Goal: Find contact information: Find contact information

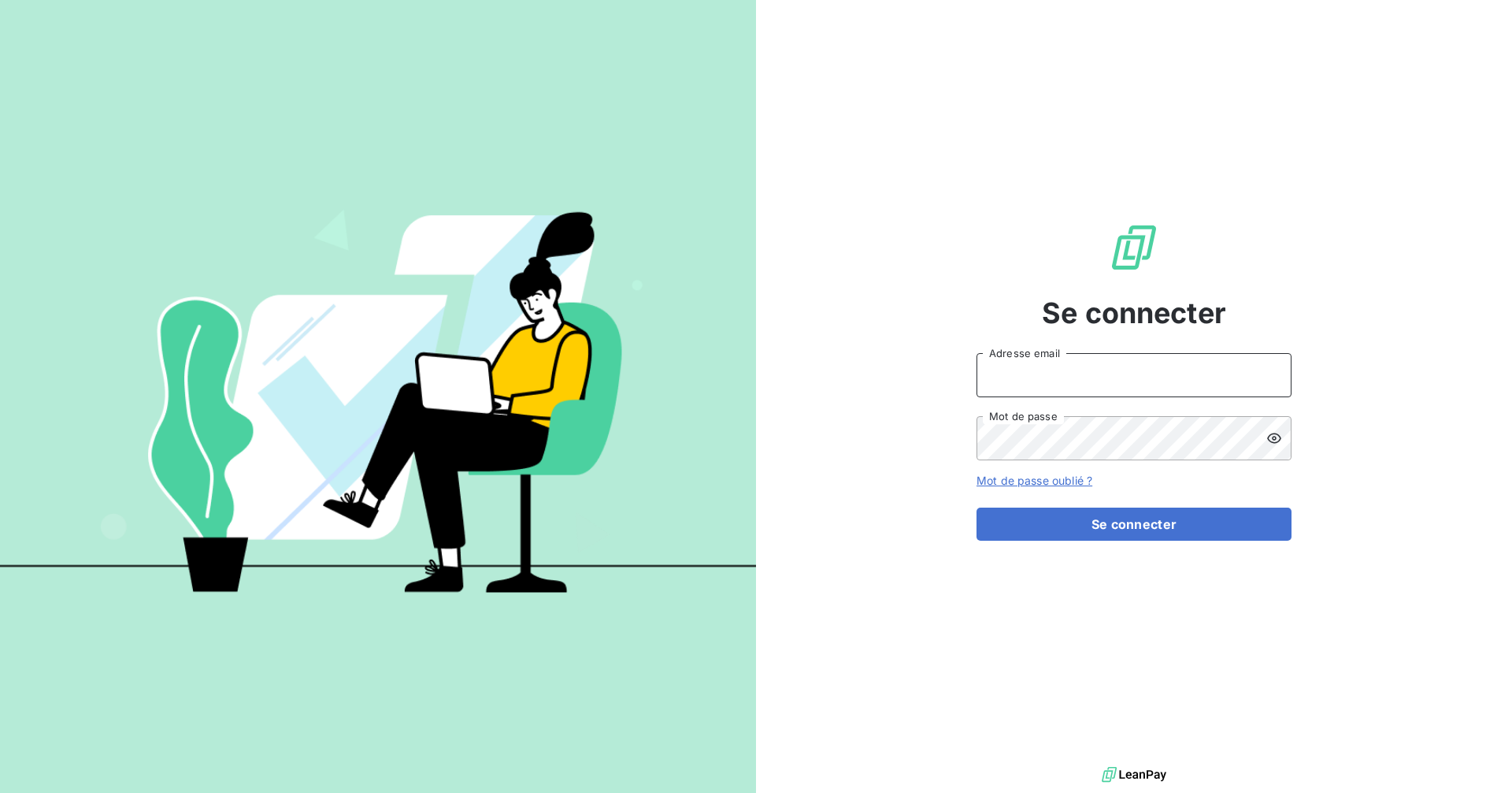
click at [1095, 394] on input "Adresse email" at bounding box center [1133, 374] width 315 height 44
type input "[EMAIL_ADDRESS][DOMAIN_NAME]"
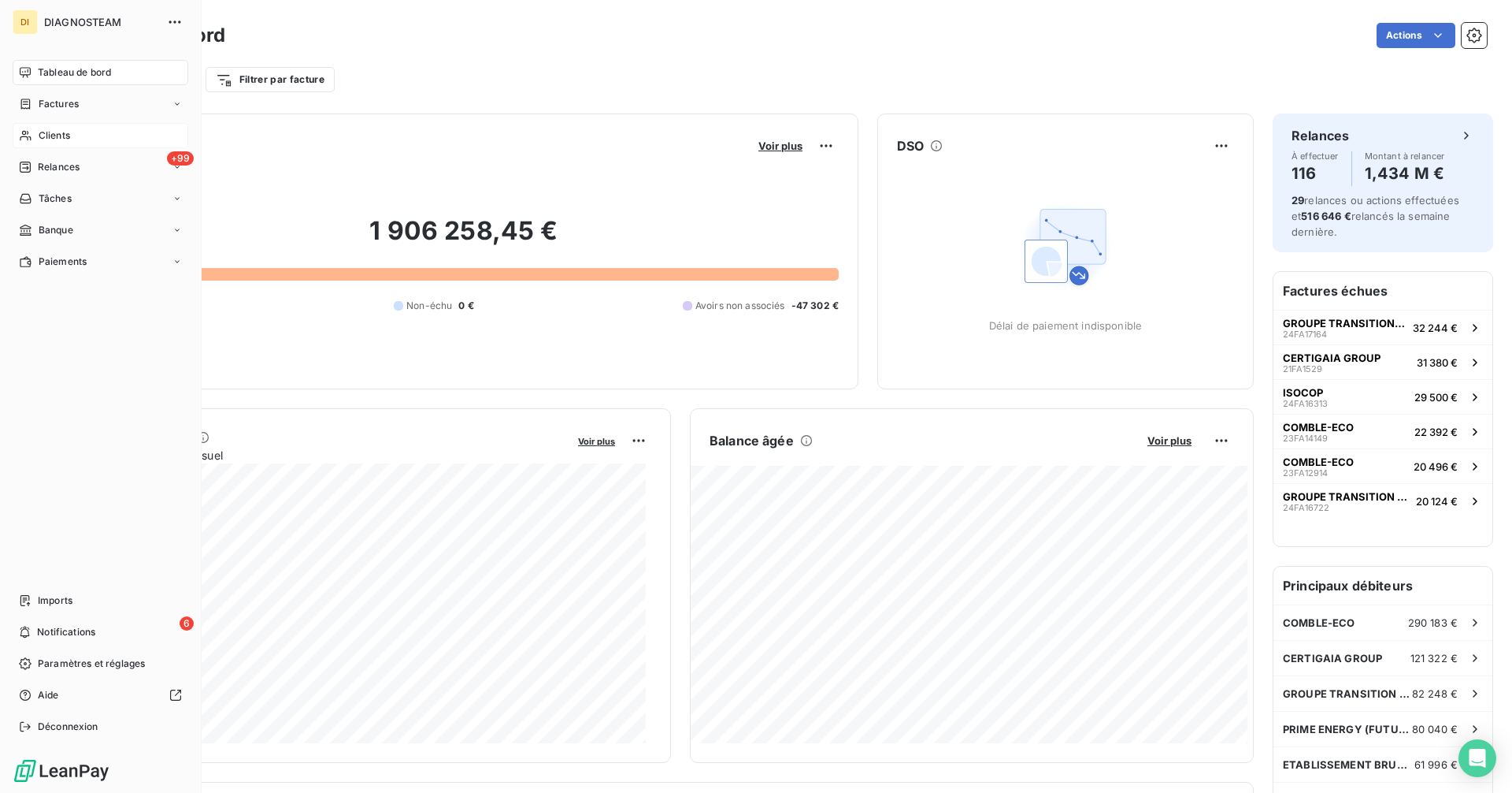
click at [44, 138] on span "Clients" at bounding box center [54, 135] width 32 height 14
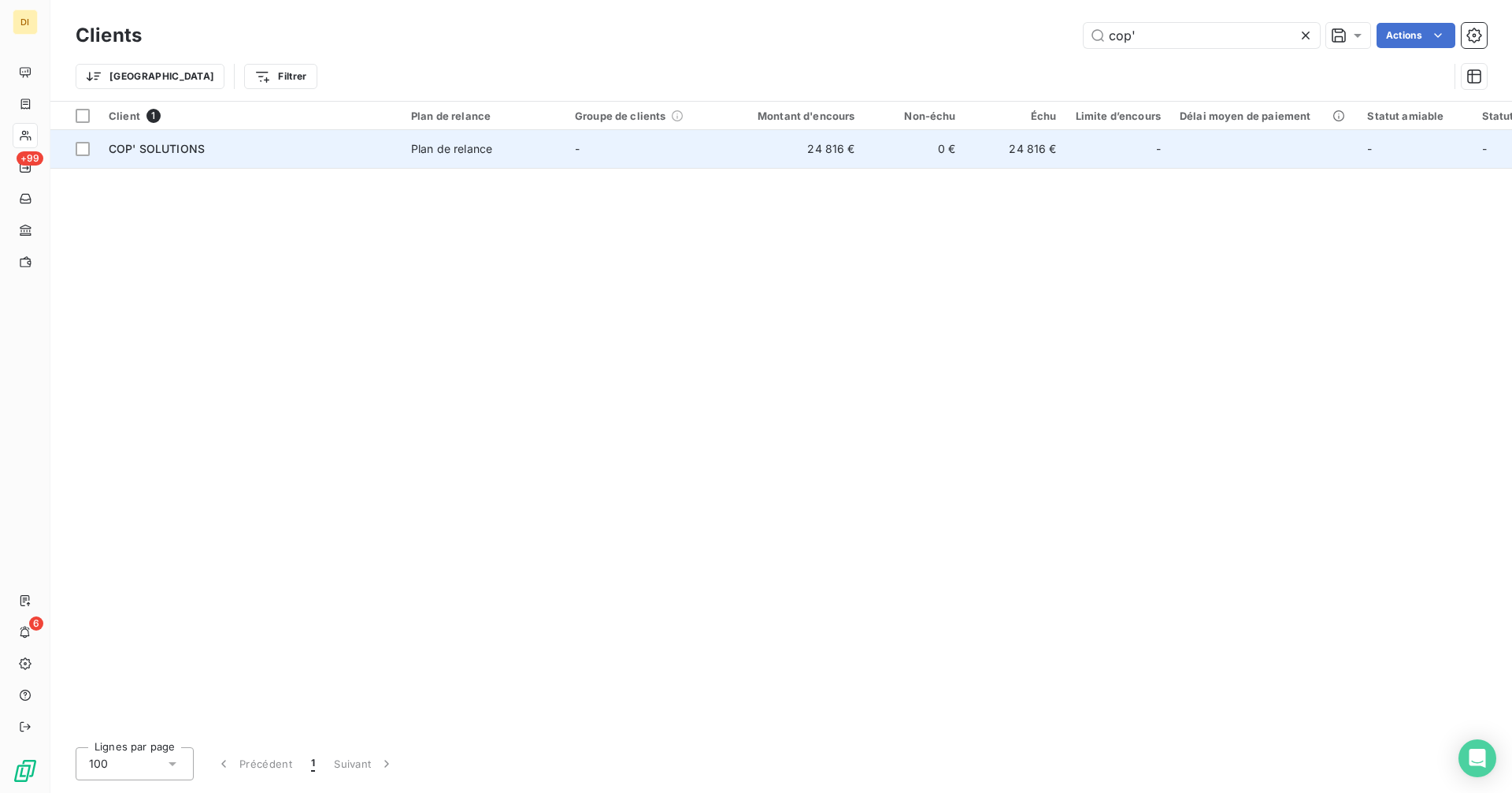
type input "cop'"
click at [889, 152] on td "0 €" at bounding box center [915, 149] width 101 height 38
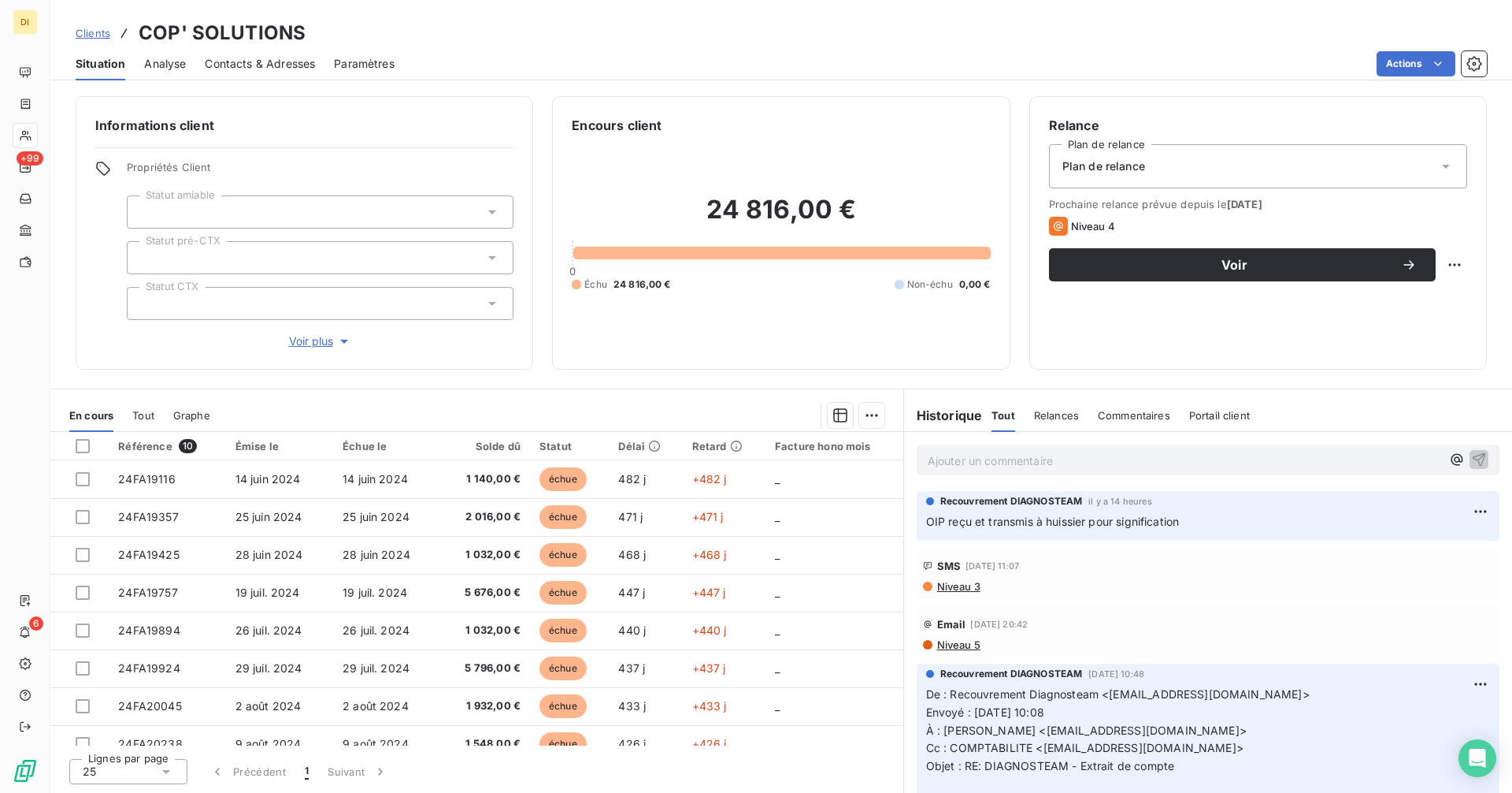
scroll to position [184, 0]
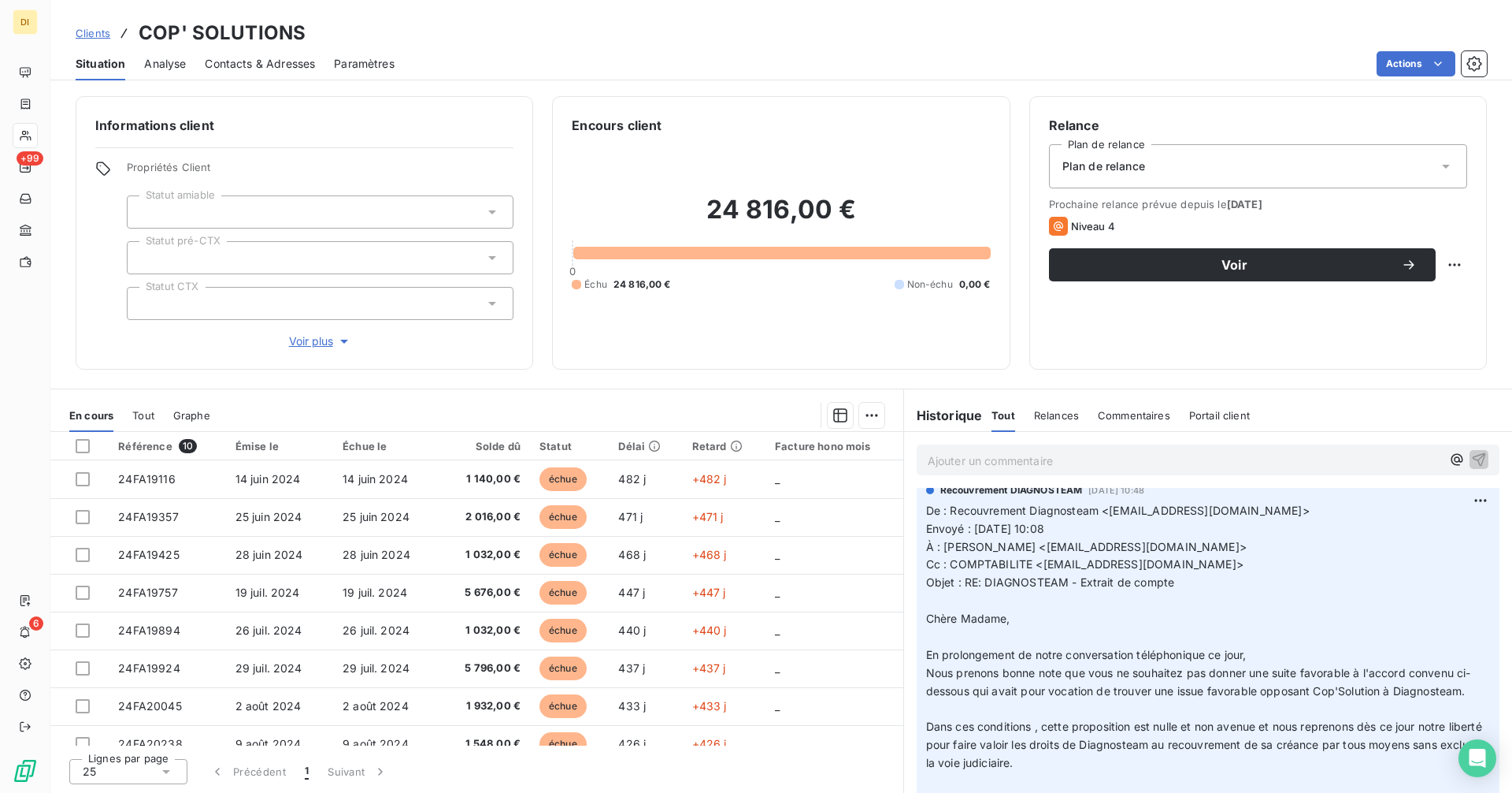
click at [241, 63] on span "Contacts & Adresses" at bounding box center [260, 64] width 111 height 16
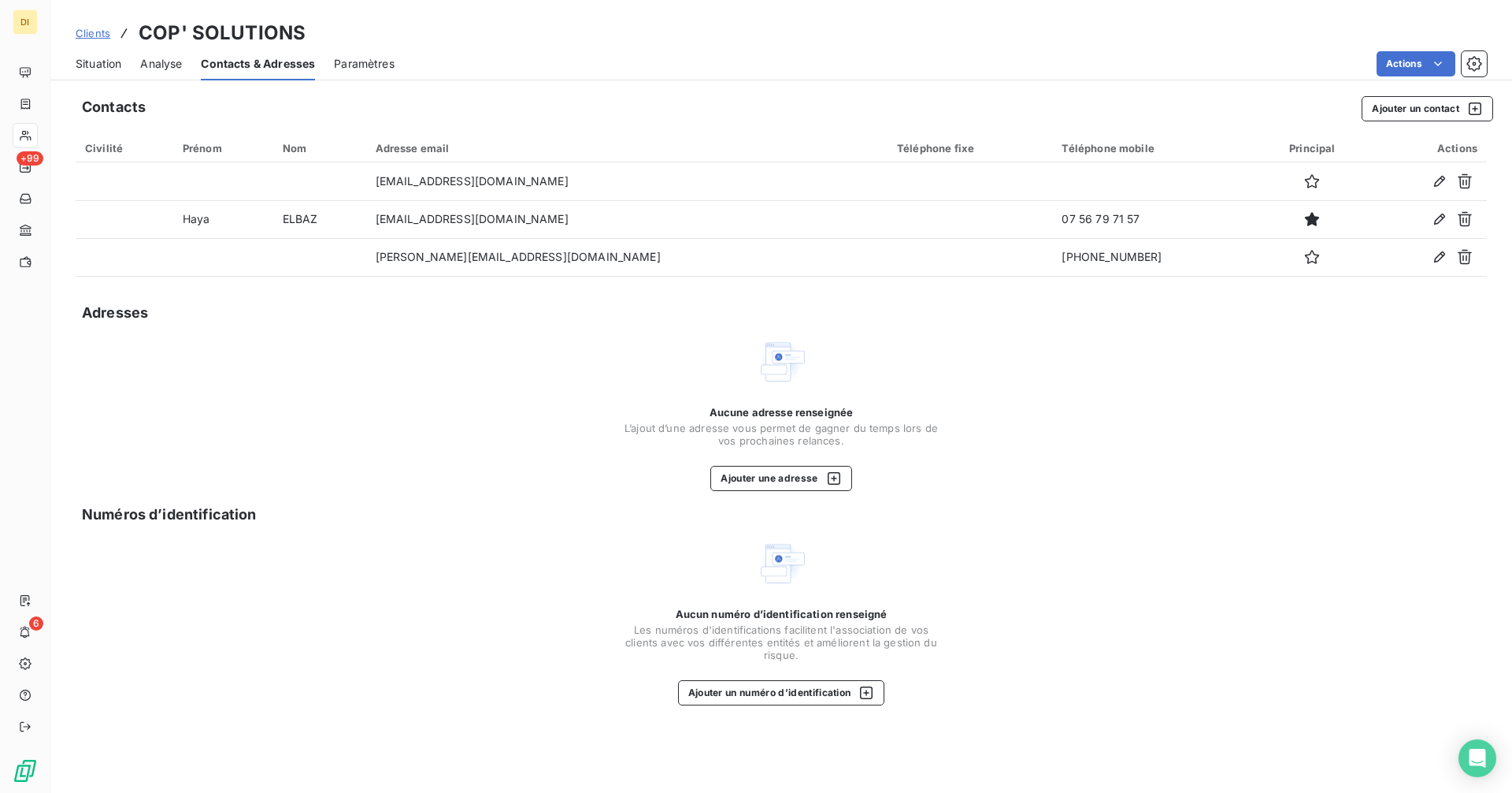
click at [98, 34] on span "Clients" at bounding box center [93, 33] width 35 height 13
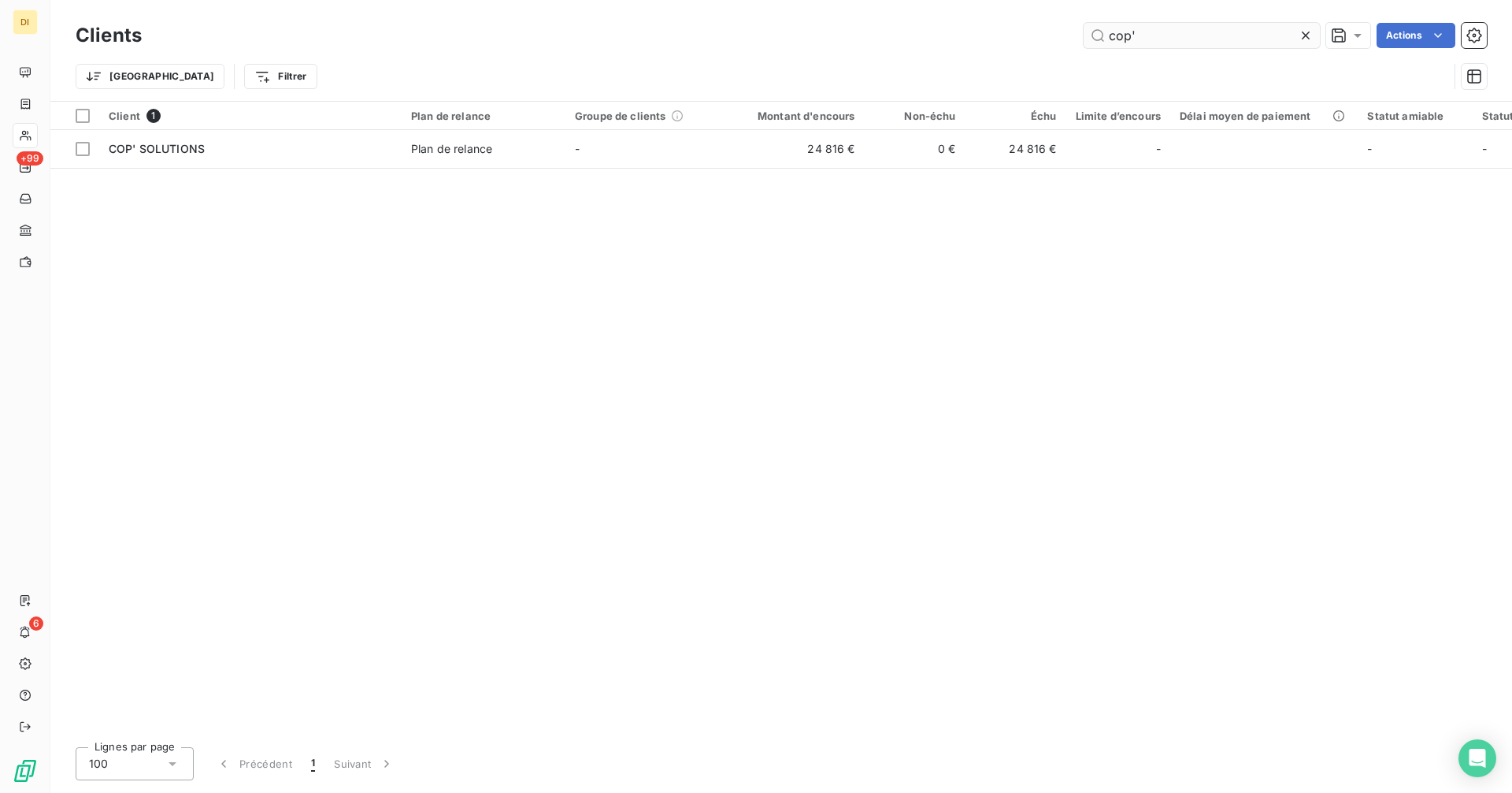
click at [1168, 40] on input "cop'" at bounding box center [1201, 36] width 236 height 26
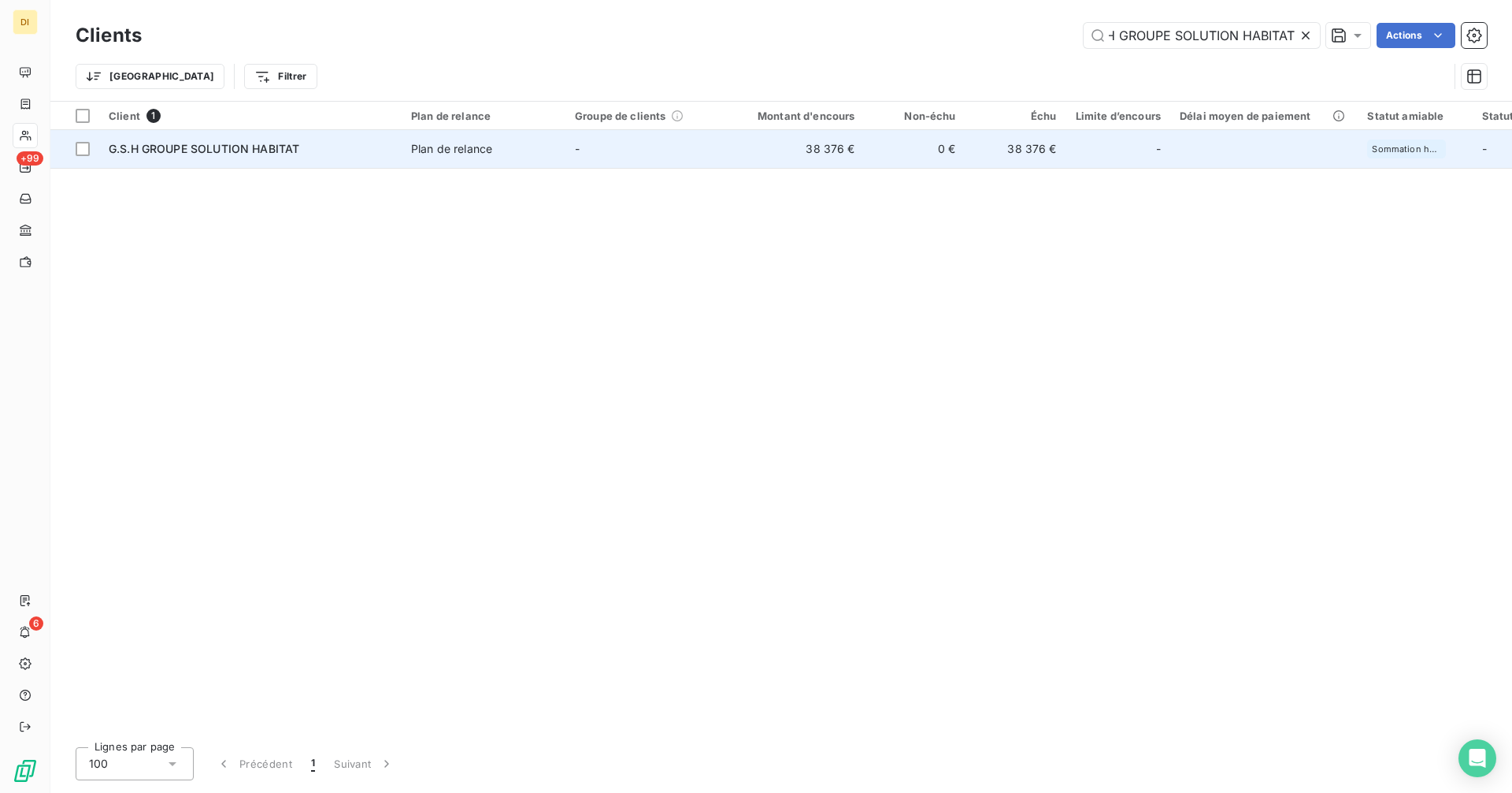
type input "G.S.H GROUPE SOLUTION HABITAT"
click at [672, 160] on td "-" at bounding box center [647, 149] width 164 height 38
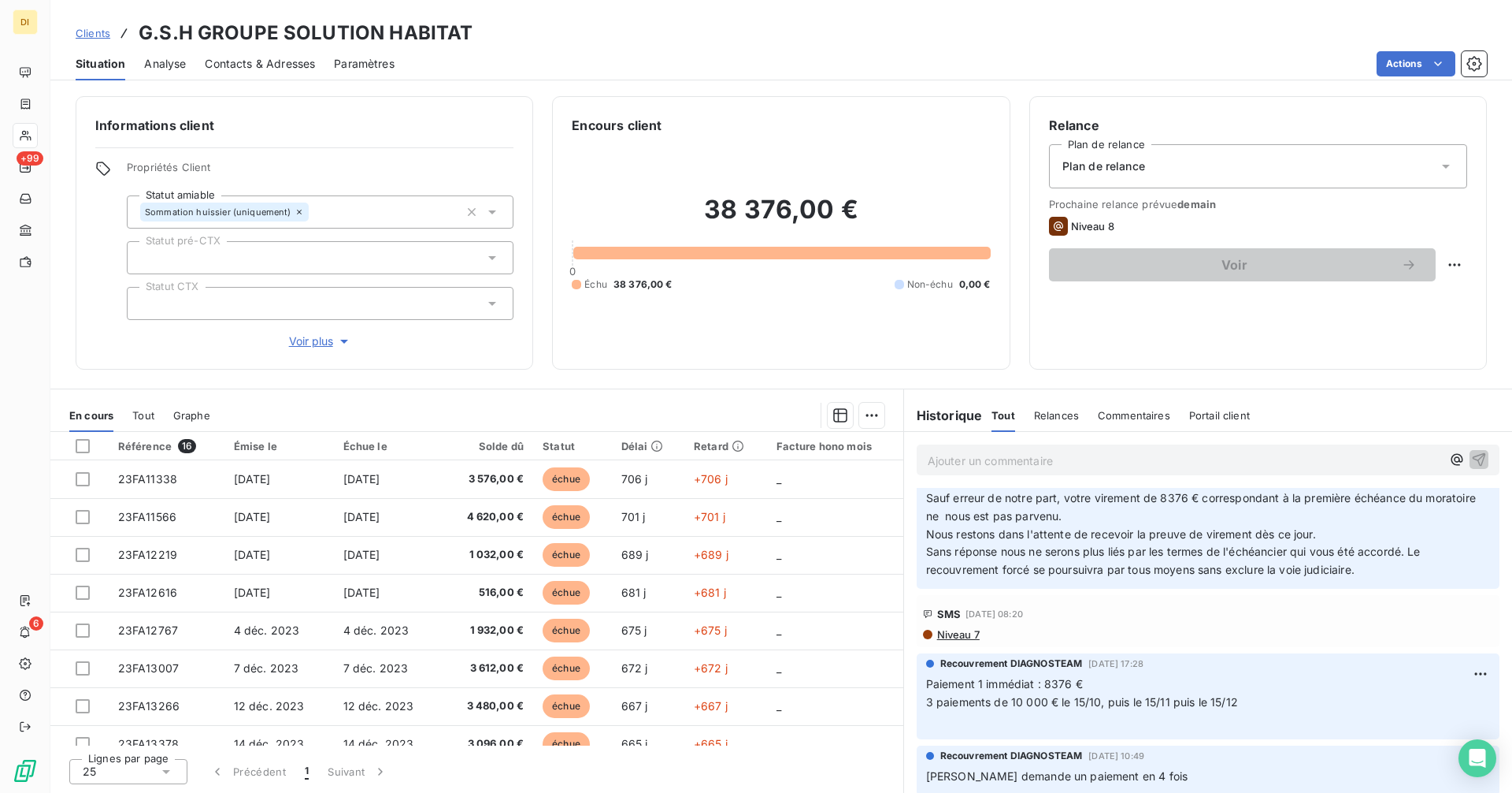
scroll to position [184, 0]
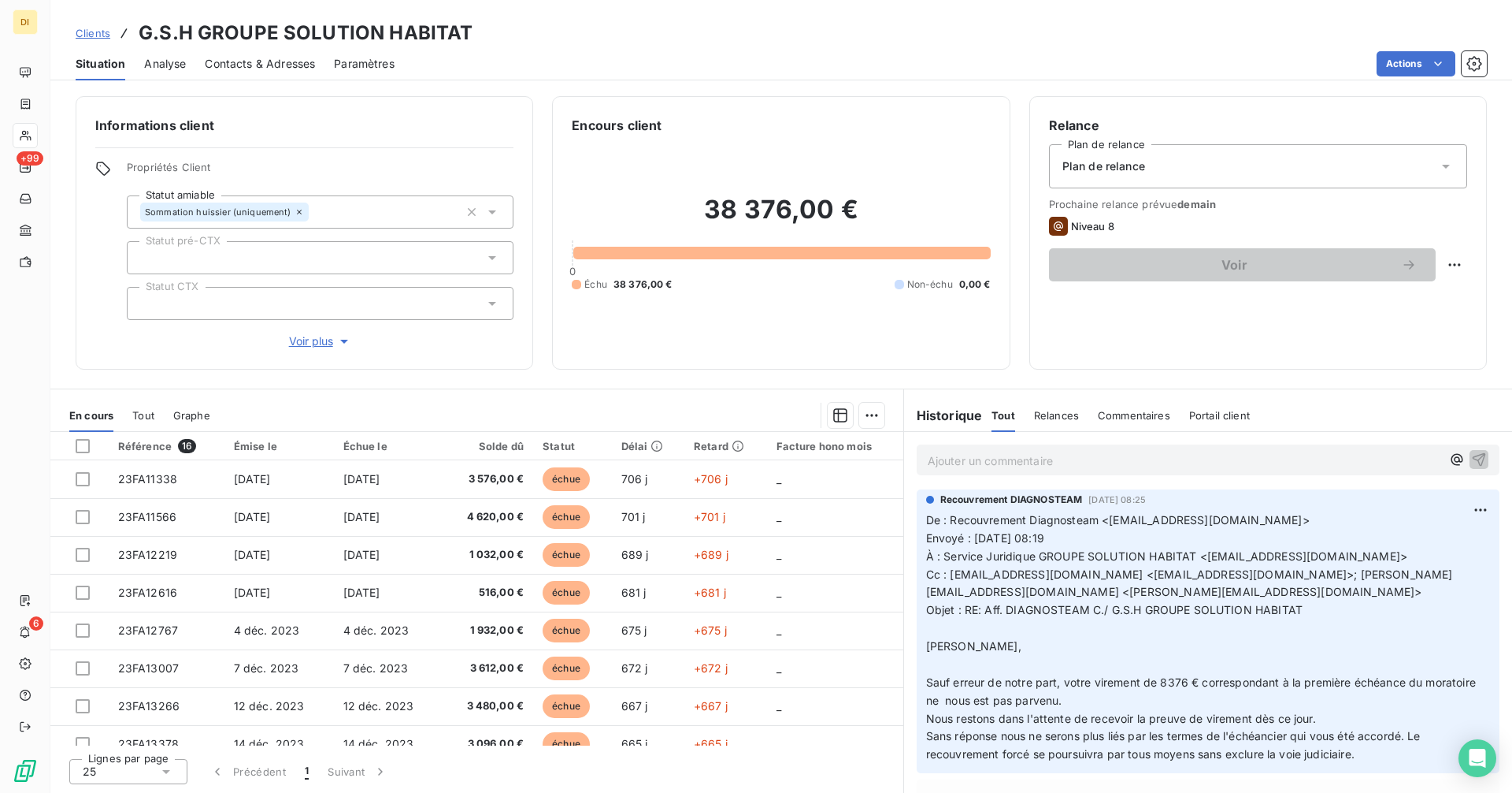
click at [1322, 607] on p "De : Recouvrement Diagnosteam <[EMAIL_ADDRESS][DOMAIN_NAME]> Envoyé : [DATE] 08…" at bounding box center [1207, 637] width 564 height 252
drag, startPoint x: 1310, startPoint y: 606, endPoint x: 987, endPoint y: 617, distance: 323.2
click at [987, 617] on p "De : Recouvrement Diagnosteam <[EMAIL_ADDRESS][DOMAIN_NAME]> Envoyé : [DATE] 08…" at bounding box center [1207, 637] width 564 height 252
copy span "Aff. DIAGNOSTEAM C./ G.S.H GROUPE SOLUTION HABITAT"
click at [999, 455] on p "Ajouter un commentaire ﻿" at bounding box center [1184, 460] width 513 height 20
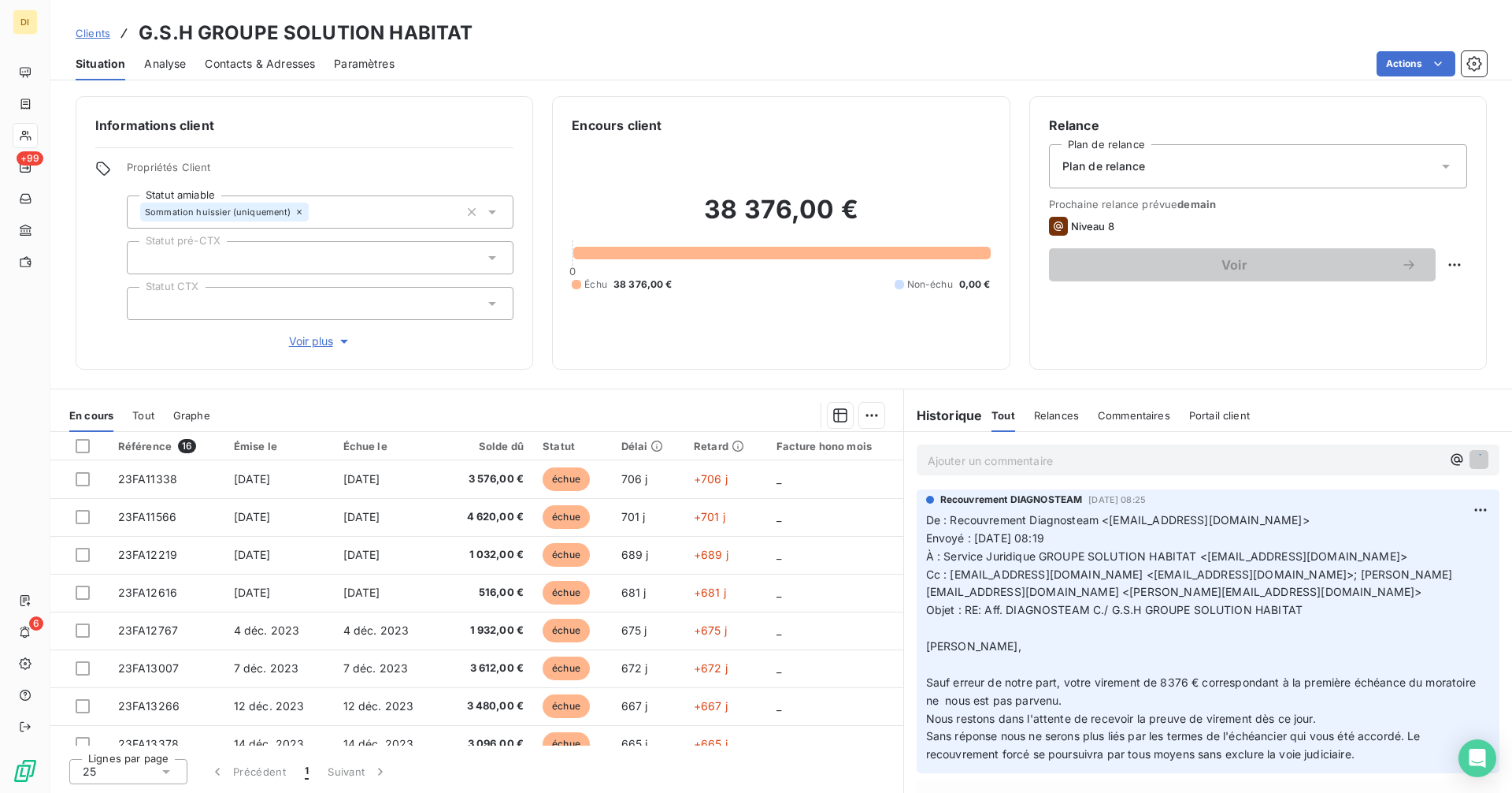
scroll to position [564, 0]
click at [285, 56] on span "Contacts & Adresses" at bounding box center [260, 64] width 111 height 16
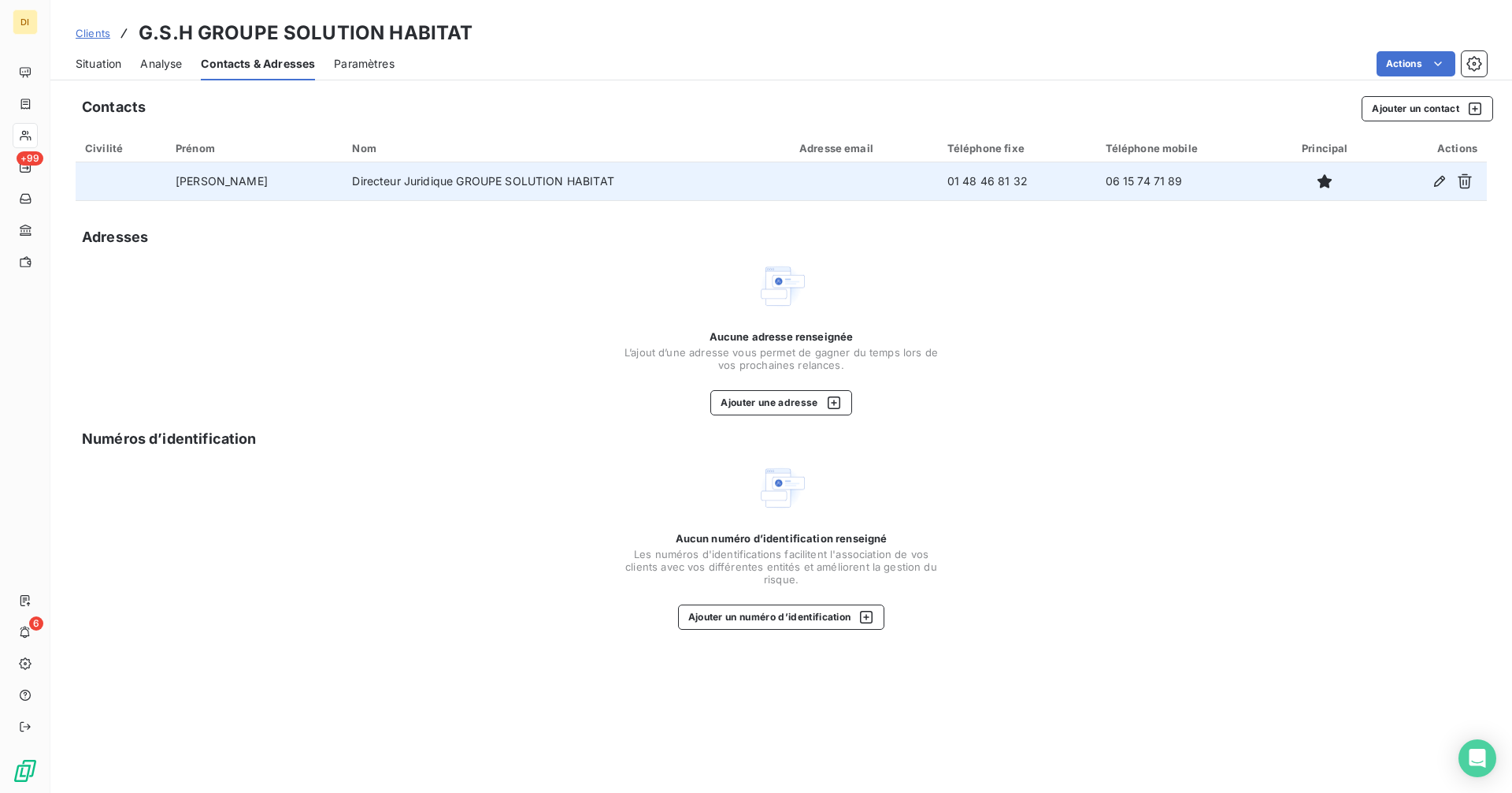
click at [1142, 182] on td "06 15 74 71 89" at bounding box center [1185, 181] width 178 height 38
copy tr "06 15 74 71 89"
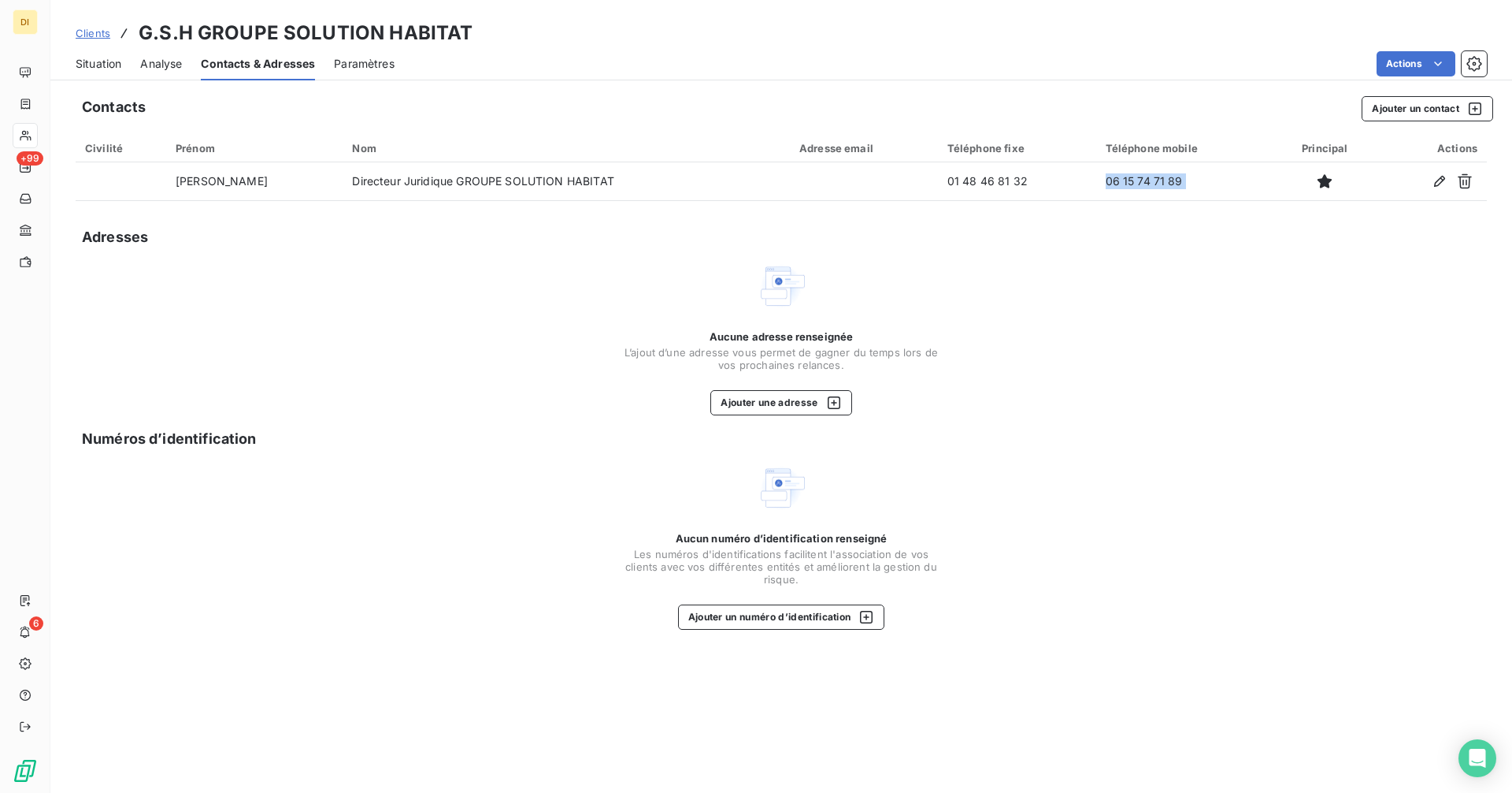
click at [103, 64] on span "Situation" at bounding box center [99, 64] width 45 height 16
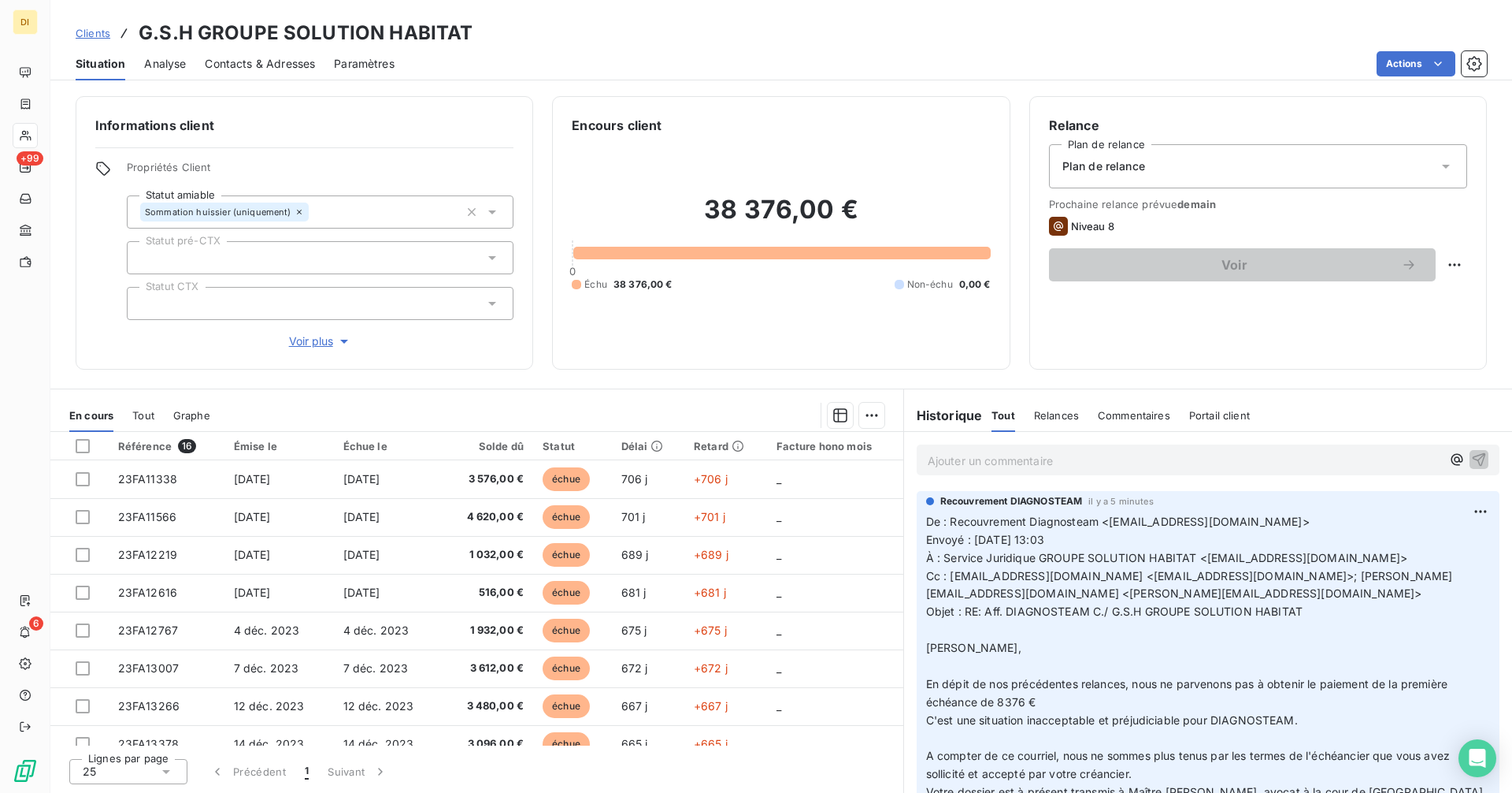
click at [271, 56] on span "Contacts & Adresses" at bounding box center [260, 64] width 111 height 16
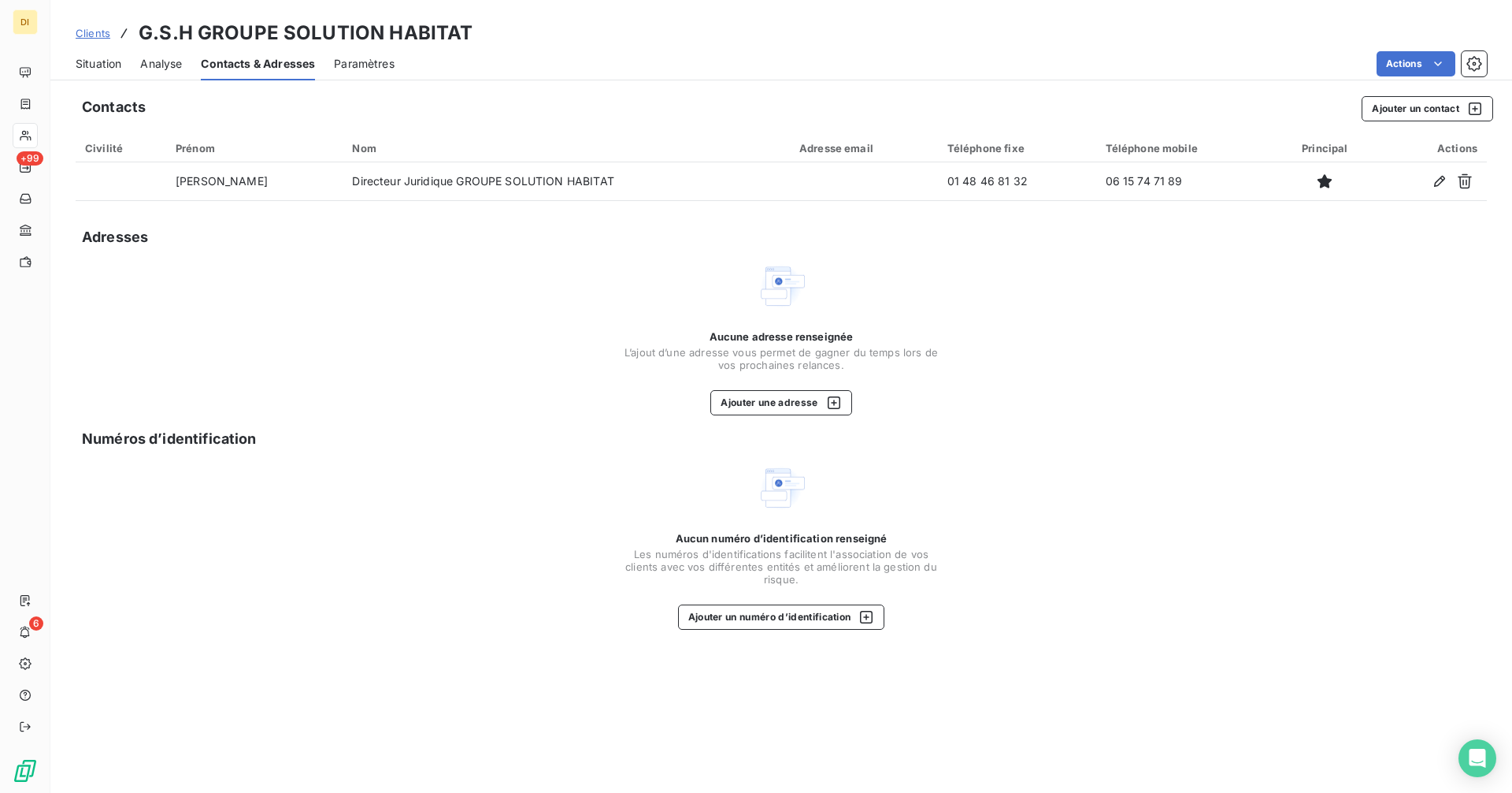
click at [115, 68] on span "Situation" at bounding box center [99, 64] width 45 height 16
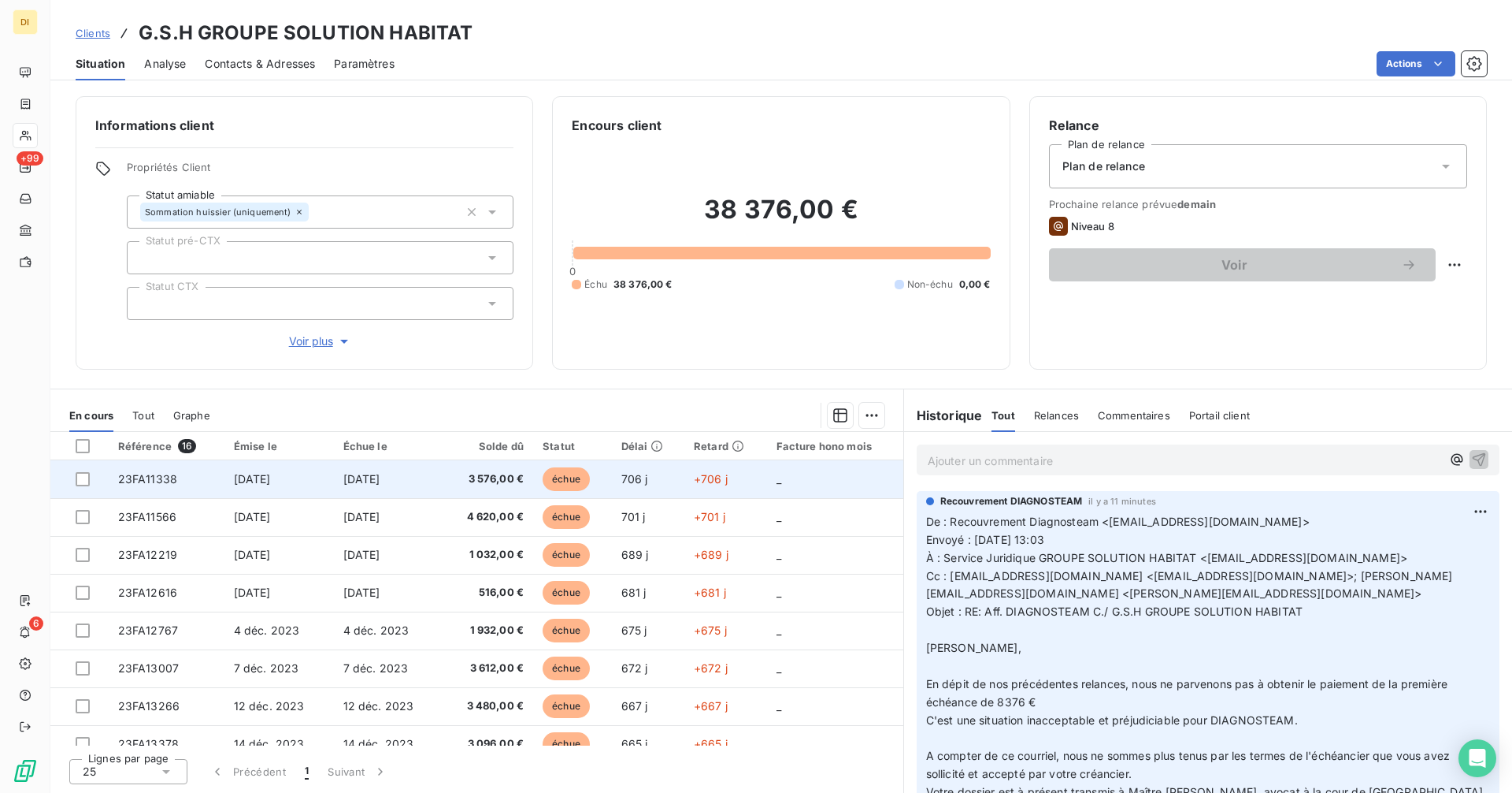
click at [456, 486] on td "3 576,00 €" at bounding box center [488, 479] width 91 height 38
click at [408, 480] on td "[DATE]" at bounding box center [388, 479] width 110 height 38
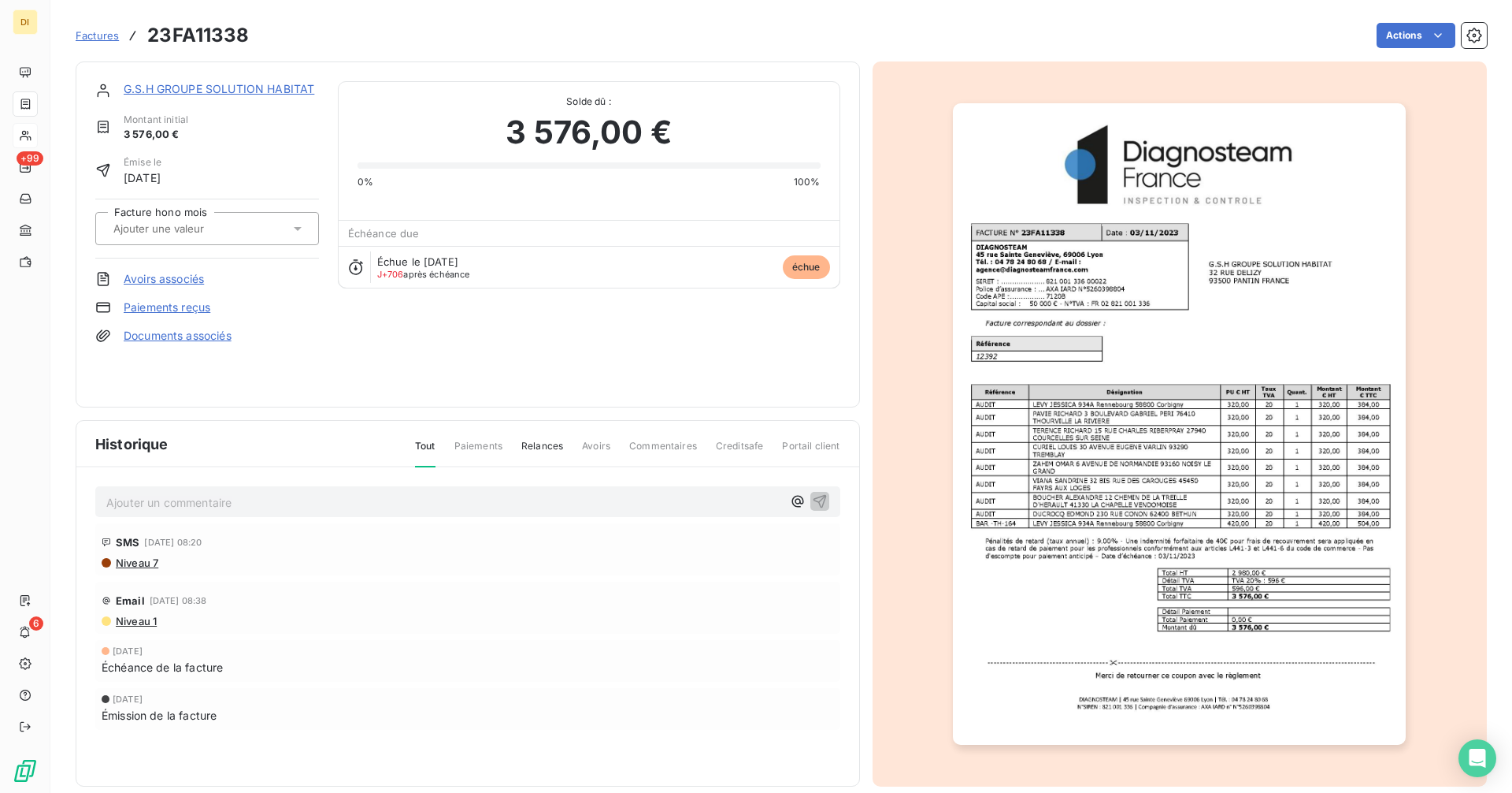
click at [216, 340] on link "Documents associés" at bounding box center [177, 336] width 108 height 16
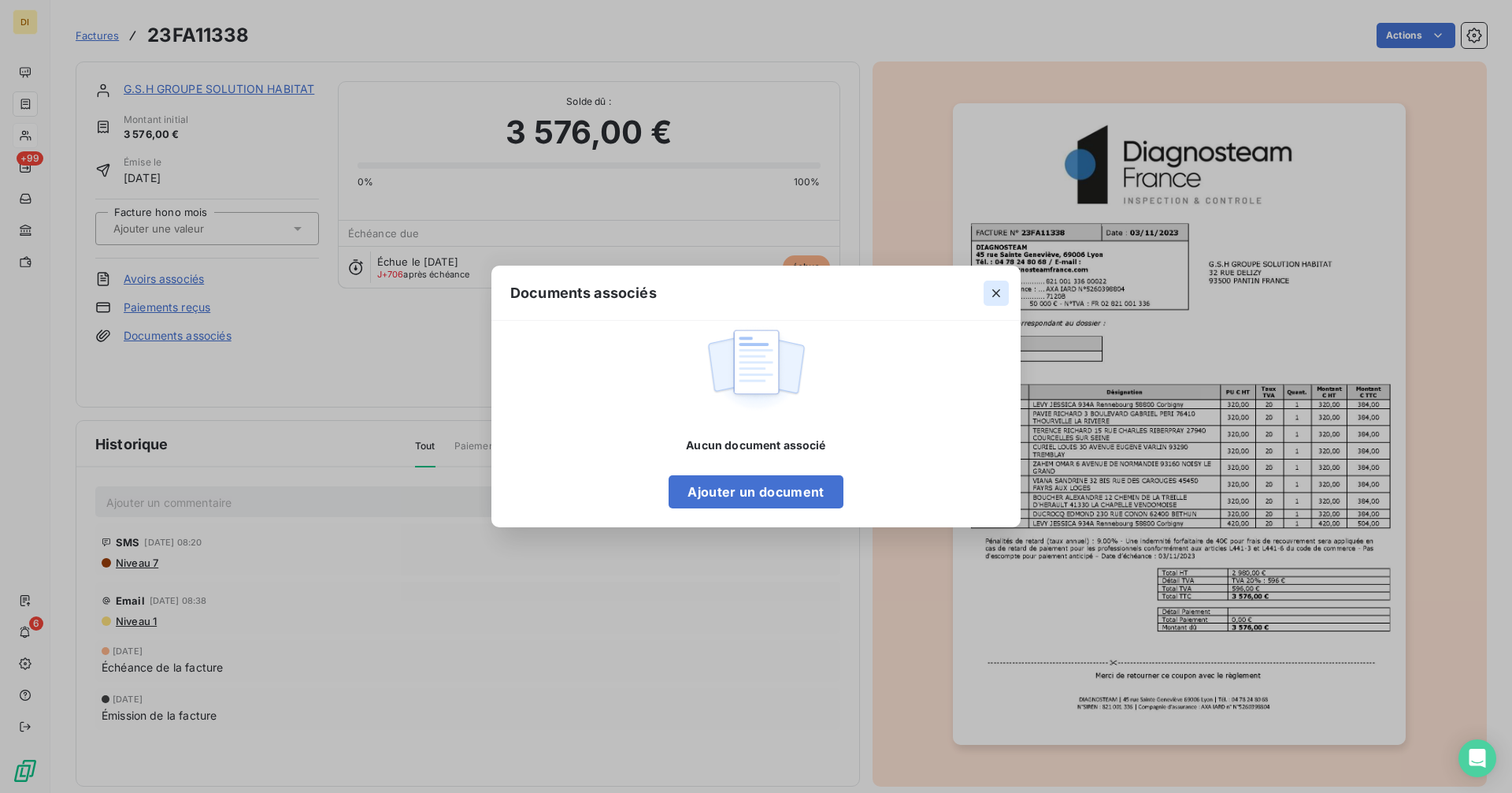
click at [997, 297] on icon "button" at bounding box center [996, 293] width 16 height 16
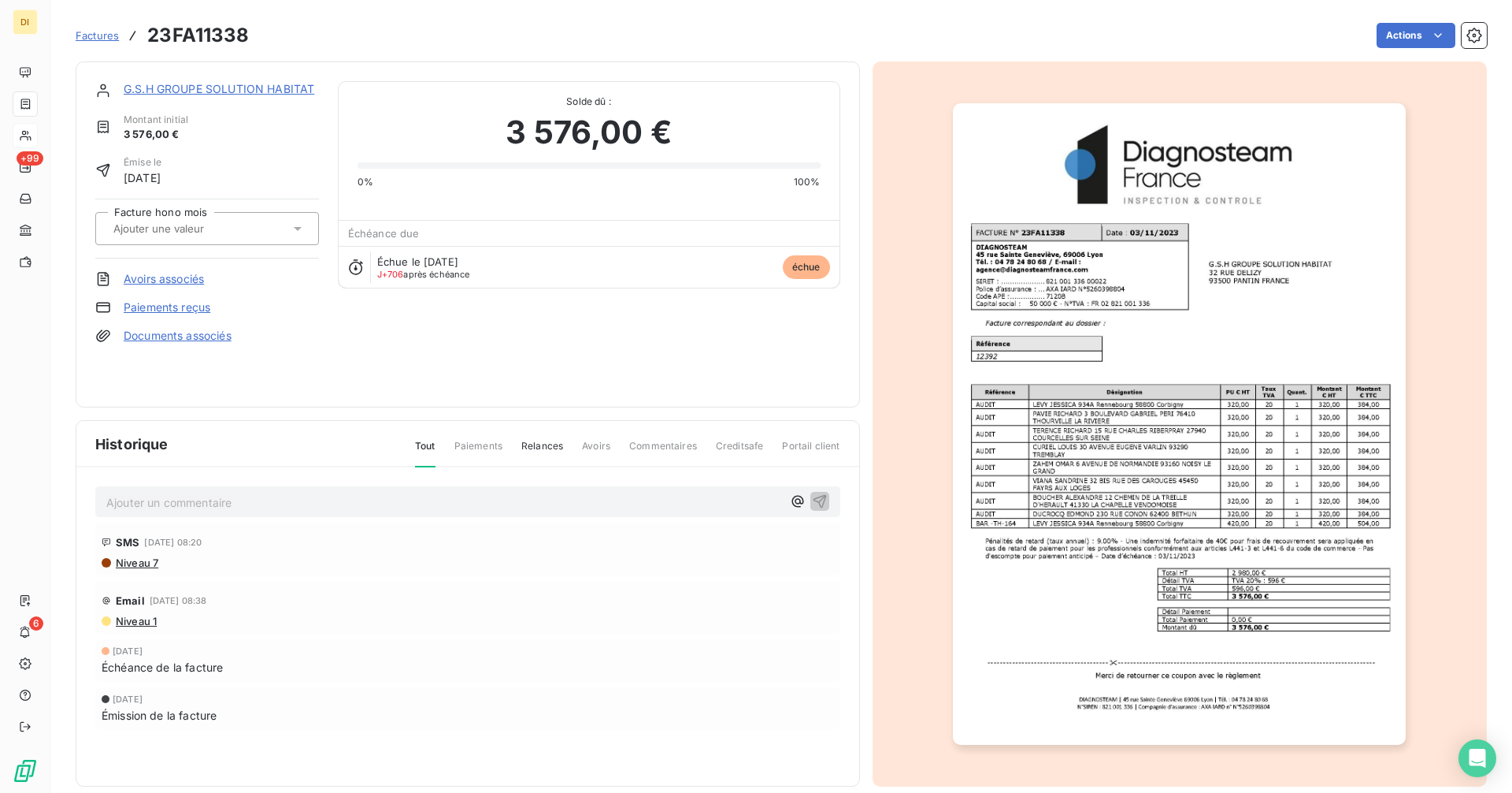
click at [211, 95] on link "G.S.H GROUPE SOLUTION HABITAT" at bounding box center [218, 89] width 190 height 14
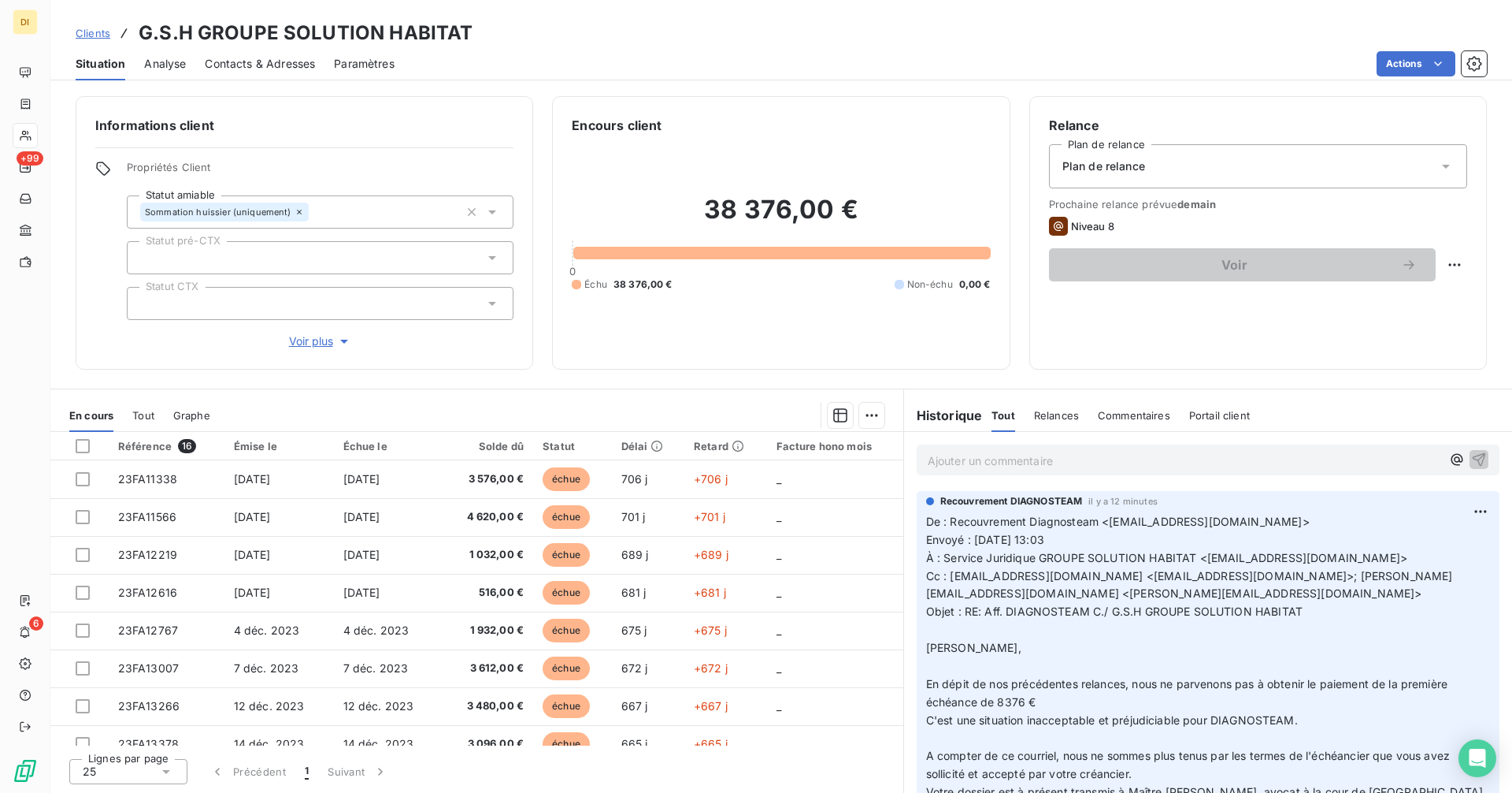
click at [319, 349] on span "Voir plus" at bounding box center [321, 341] width 63 height 16
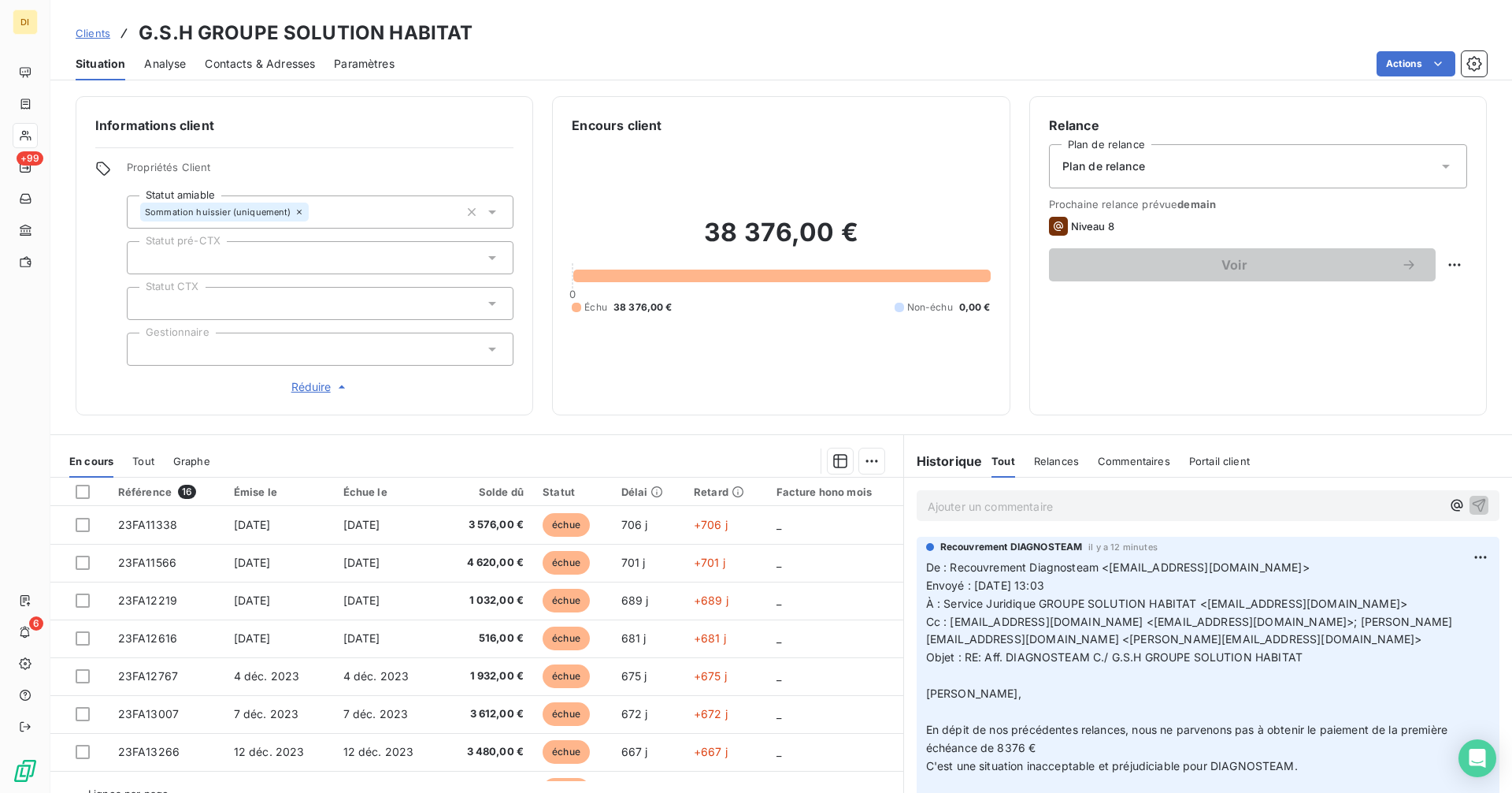
click at [629, 279] on div at bounding box center [782, 276] width 416 height 13
click at [711, 244] on h2 "38 376,00 €" at bounding box center [781, 240] width 418 height 47
drag, startPoint x: 711, startPoint y: 244, endPoint x: 835, endPoint y: 226, distance: 125.3
click at [715, 244] on h2 "38 376,00 €" at bounding box center [781, 240] width 418 height 47
drag, startPoint x: 835, startPoint y: 226, endPoint x: 855, endPoint y: 224, distance: 20.1
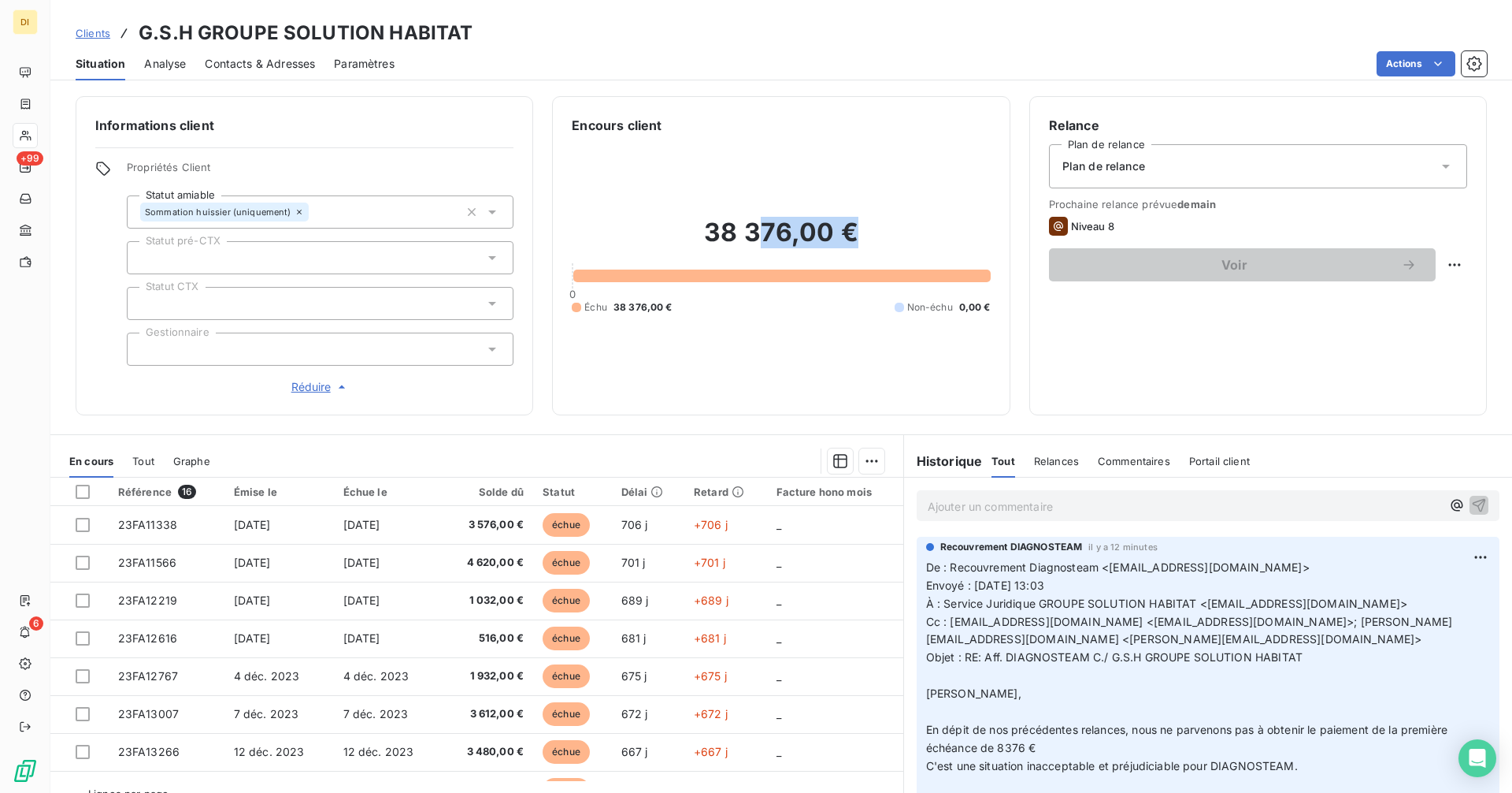
click at [855, 224] on h2 "38 376,00 €" at bounding box center [781, 240] width 418 height 47
click at [855, 236] on h2 "38 376,00 €" at bounding box center [781, 240] width 418 height 47
click at [100, 34] on span "Clients" at bounding box center [93, 33] width 35 height 13
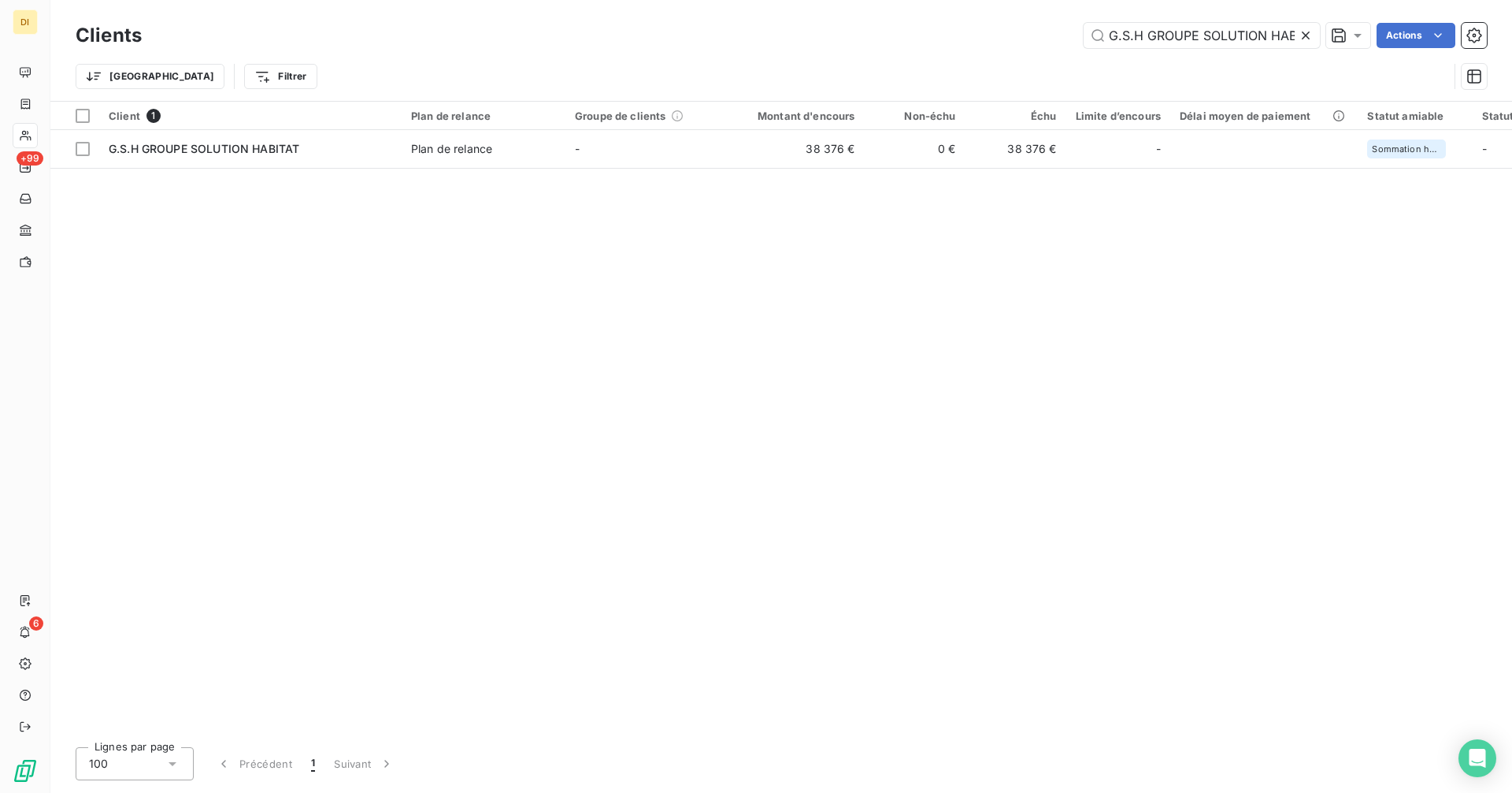
click at [1307, 36] on icon at bounding box center [1306, 36] width 16 height 16
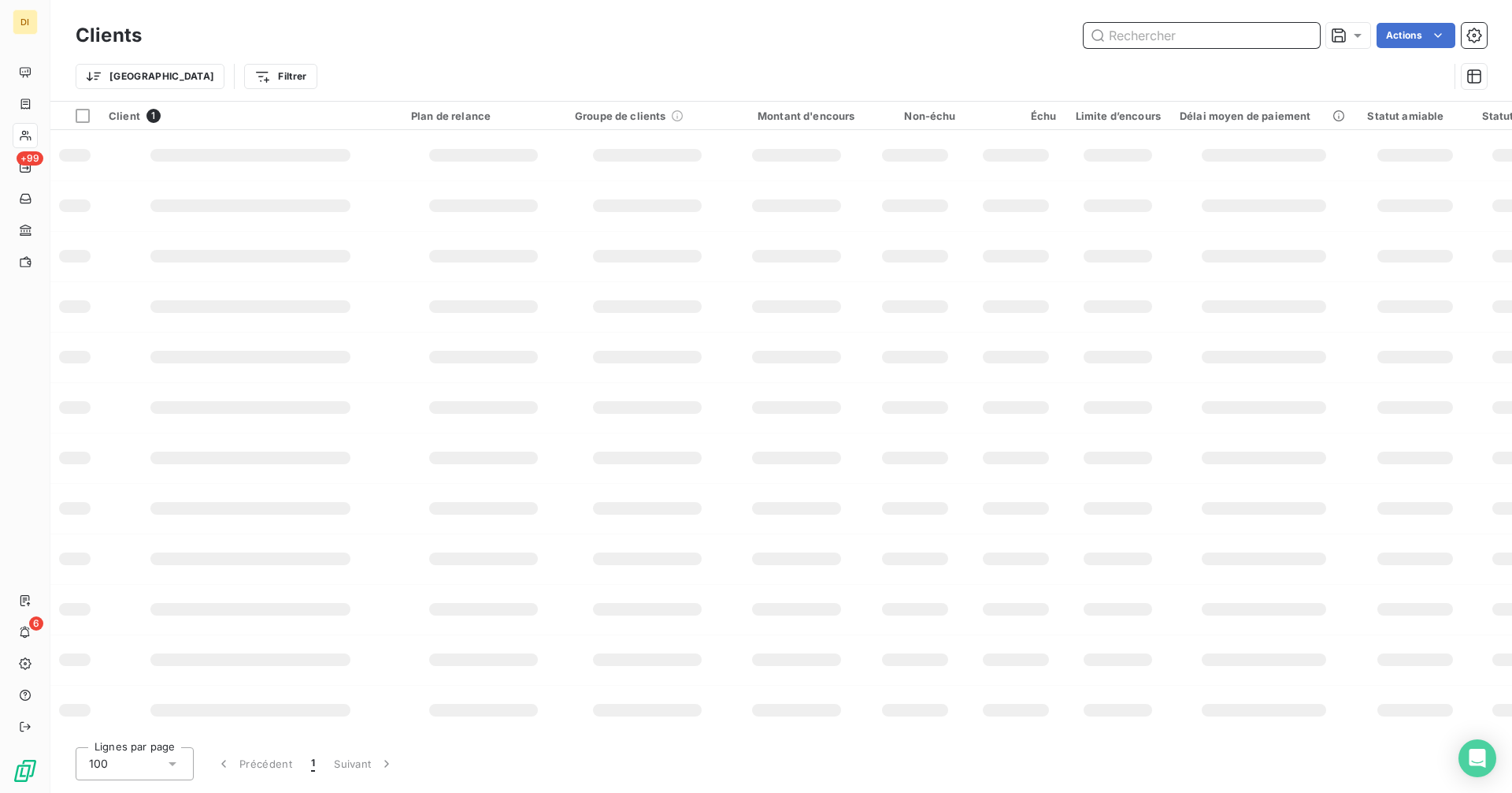
click at [1285, 39] on input "text" at bounding box center [1201, 36] width 236 height 26
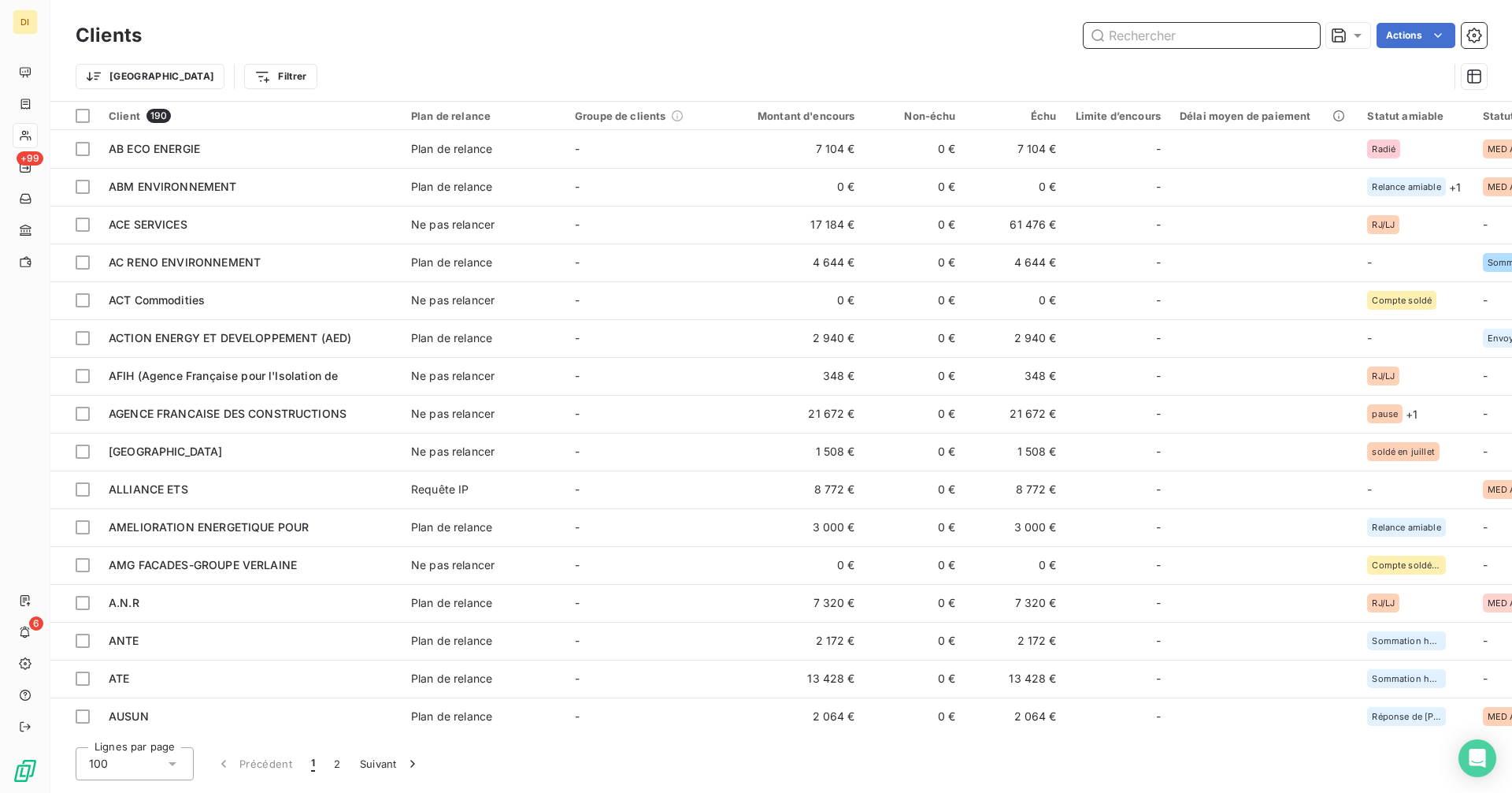
paste input "OMV [GEOGRAPHIC_DATA]"
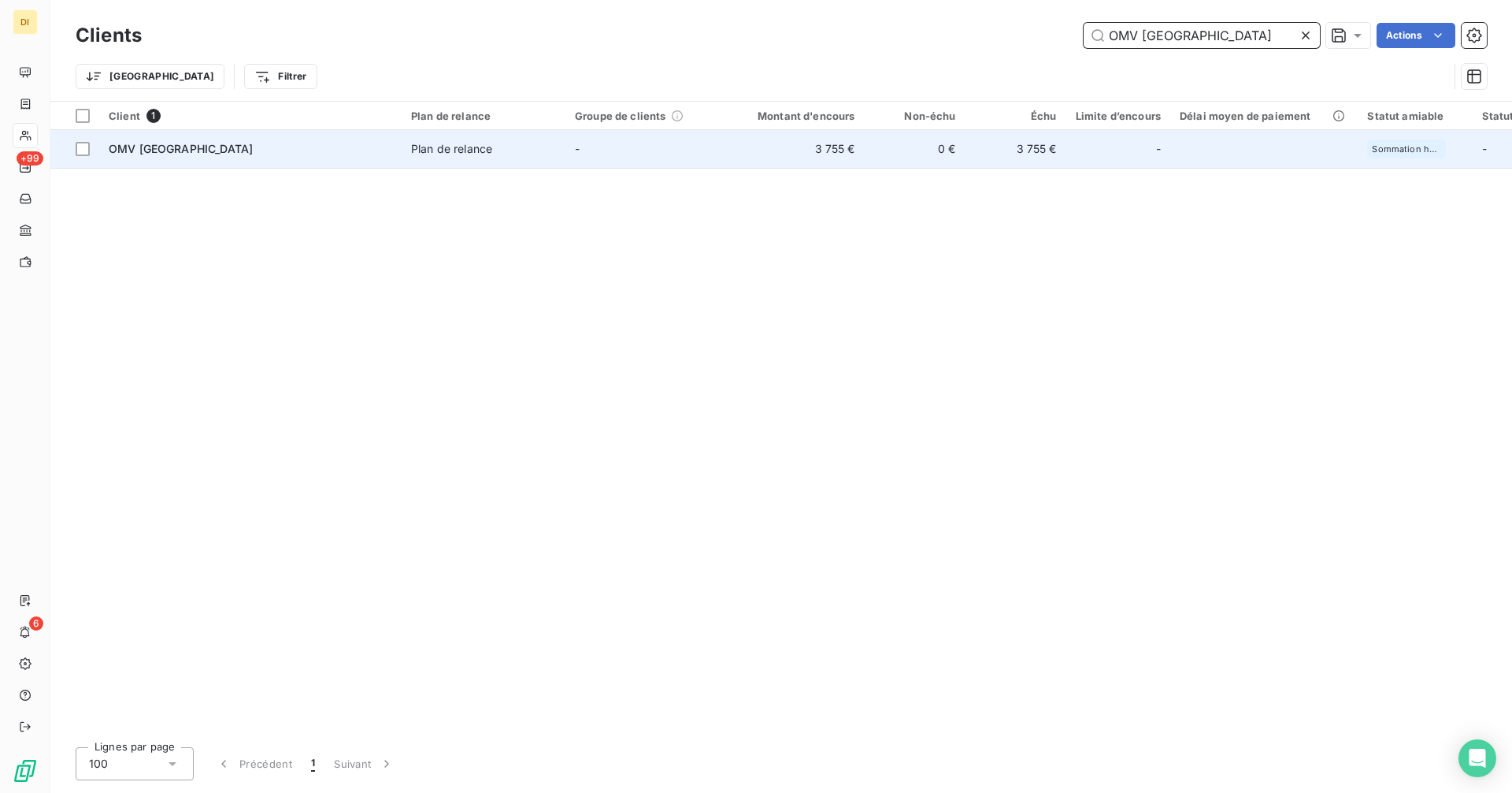
type input "OMV [GEOGRAPHIC_DATA]"
click at [238, 167] on td "OMV [GEOGRAPHIC_DATA]" at bounding box center [251, 149] width 302 height 38
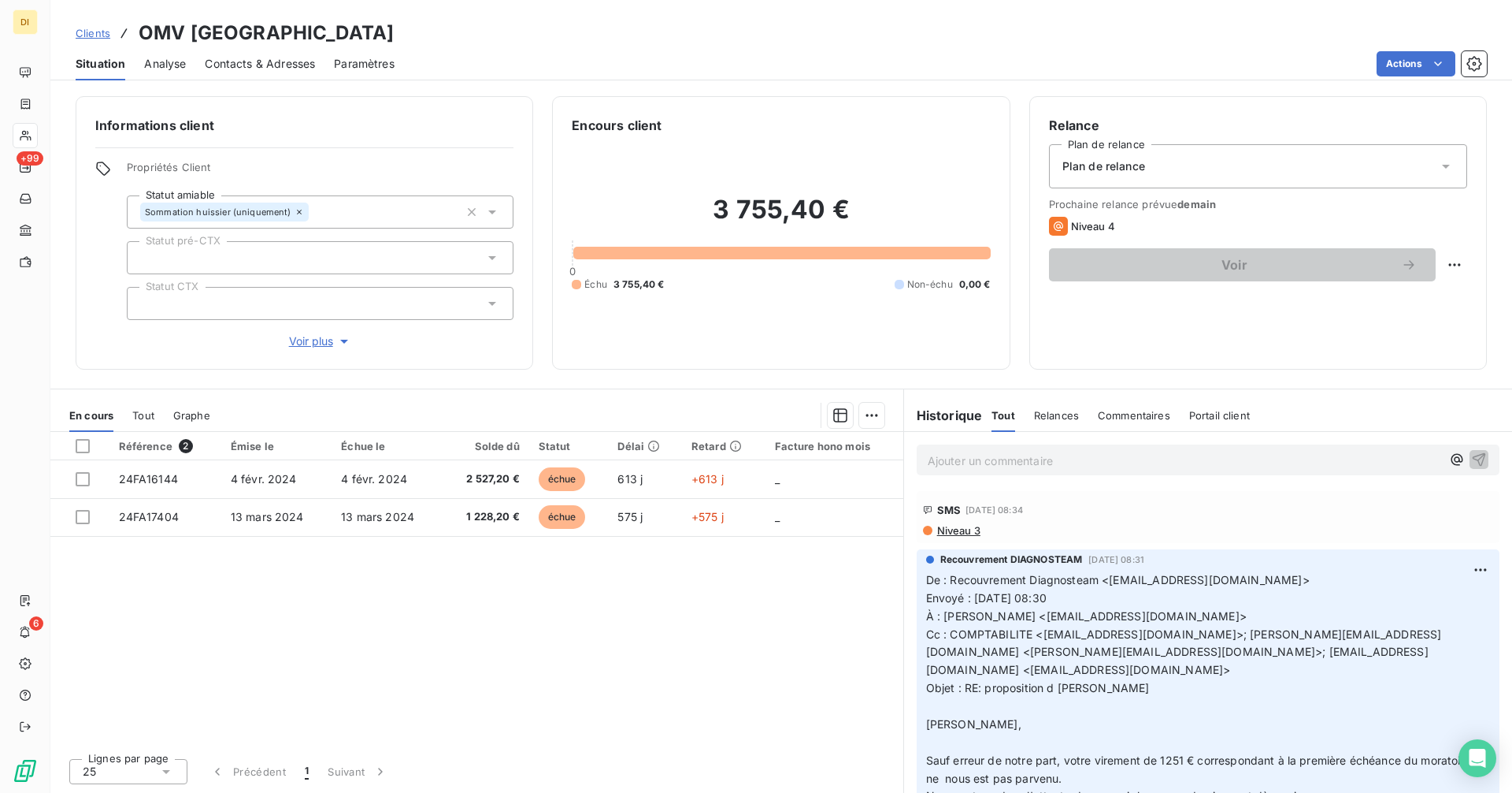
click at [945, 618] on span "À : [PERSON_NAME] <[EMAIL_ADDRESS][DOMAIN_NAME]>" at bounding box center [1086, 616] width 321 height 14
click at [1050, 621] on span "À : [PERSON_NAME] <[EMAIL_ADDRESS][DOMAIN_NAME]>" at bounding box center [1086, 616] width 321 height 14
copy span "[PERSON_NAME]"
click at [1047, 465] on p "Ajouter un commentaire ﻿" at bounding box center [1184, 460] width 513 height 20
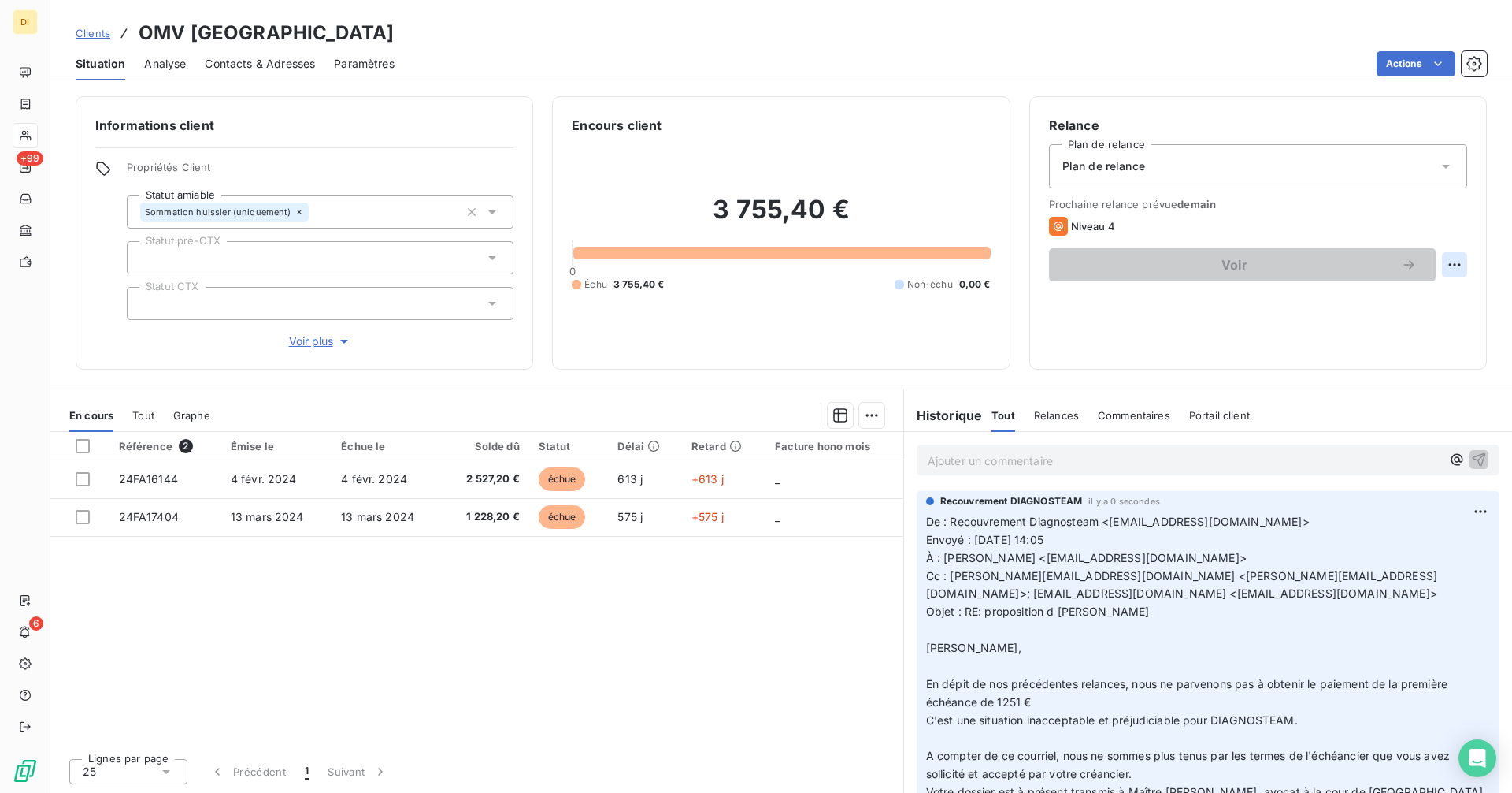
click at [1453, 267] on html "DI +99 6 Clients OMV FRANCE Situation Analyse Contacts & Adresses Paramètres Ac…" at bounding box center [756, 396] width 1512 height 793
click at [1386, 294] on div "Replanifier cette action" at bounding box center [1389, 299] width 141 height 26
select select "9"
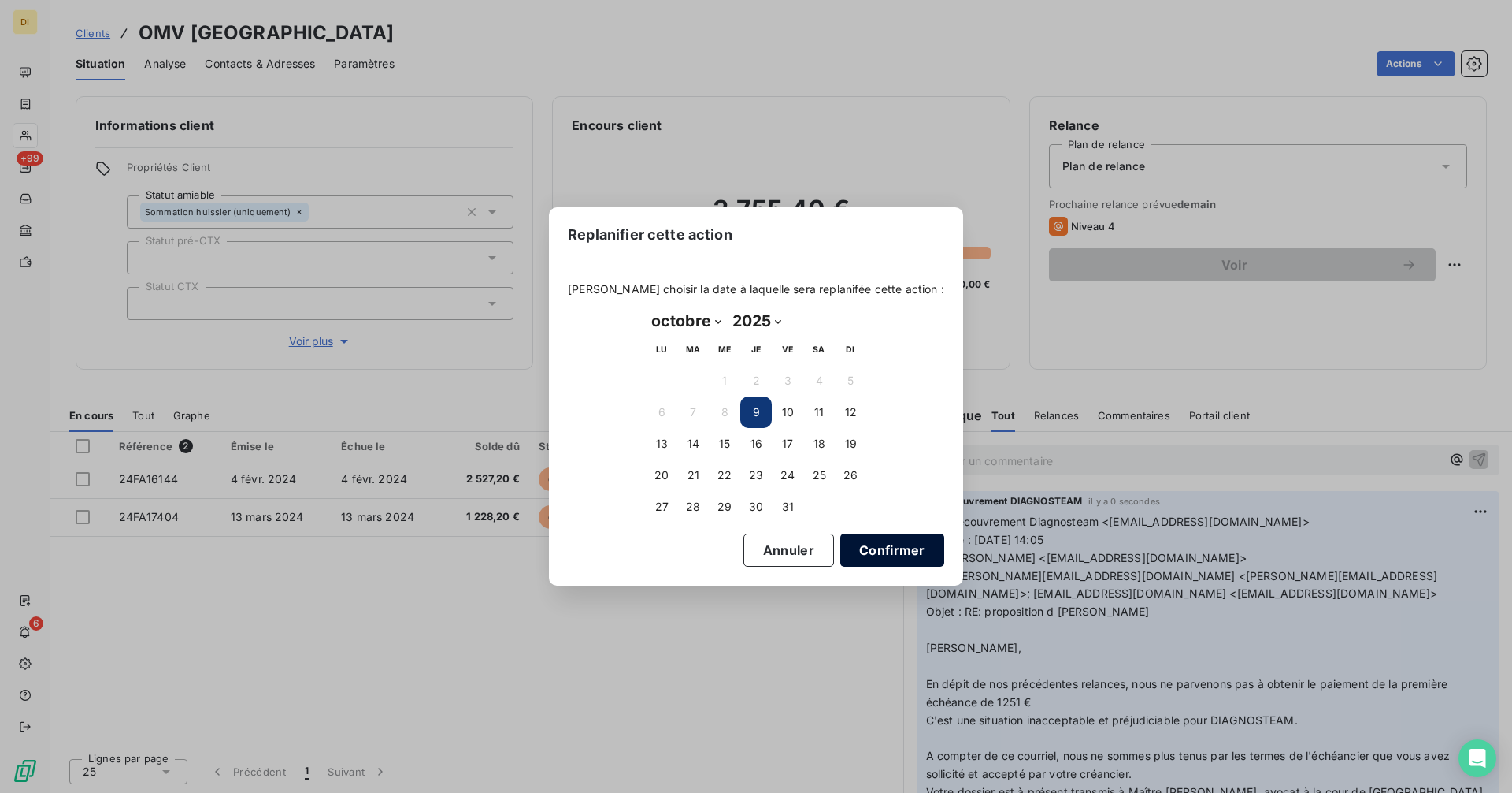
click at [868, 557] on button "Confirmer" at bounding box center [891, 550] width 104 height 34
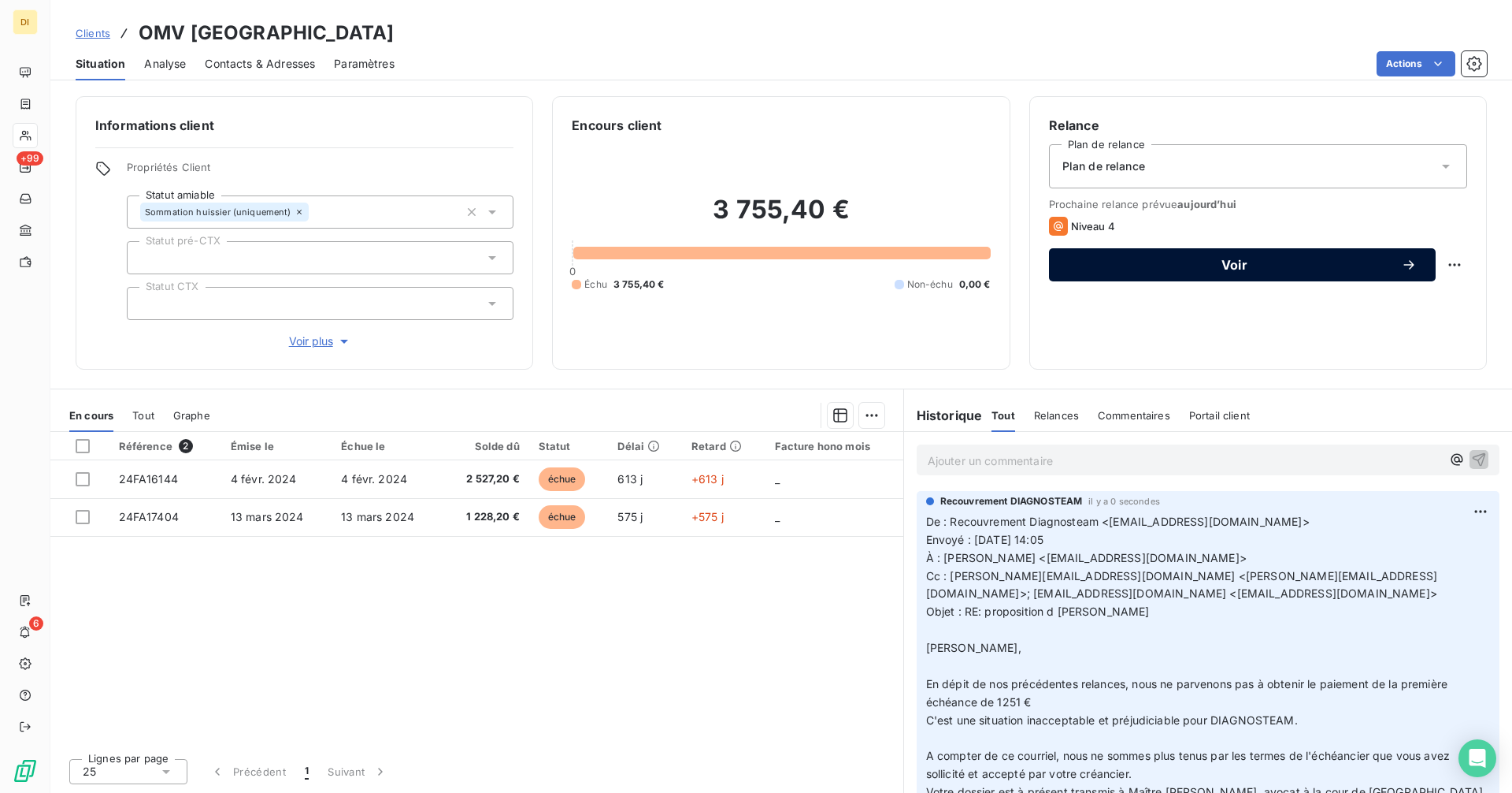
click at [1188, 268] on span "Voir" at bounding box center [1234, 265] width 333 height 13
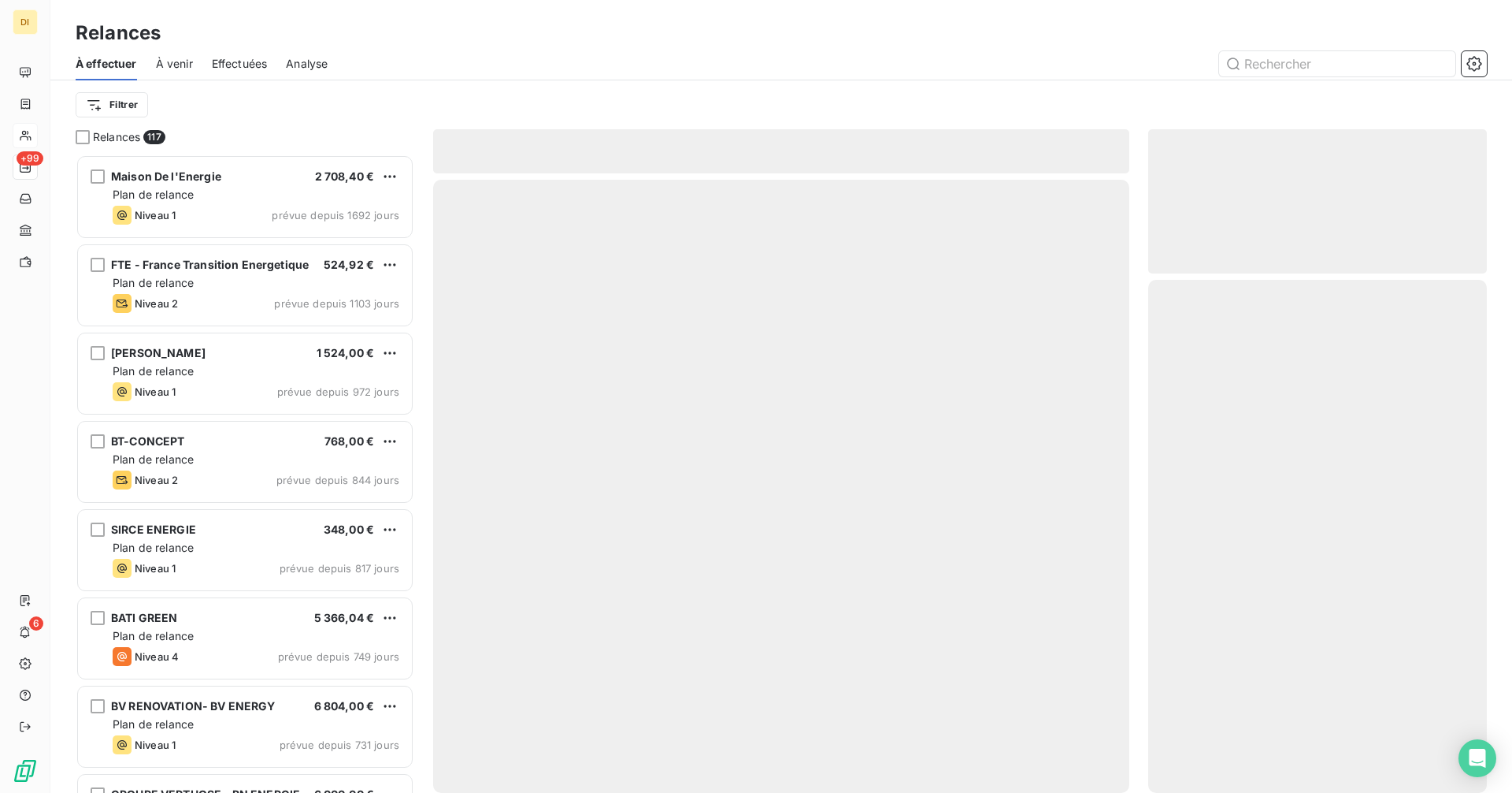
scroll to position [626, 327]
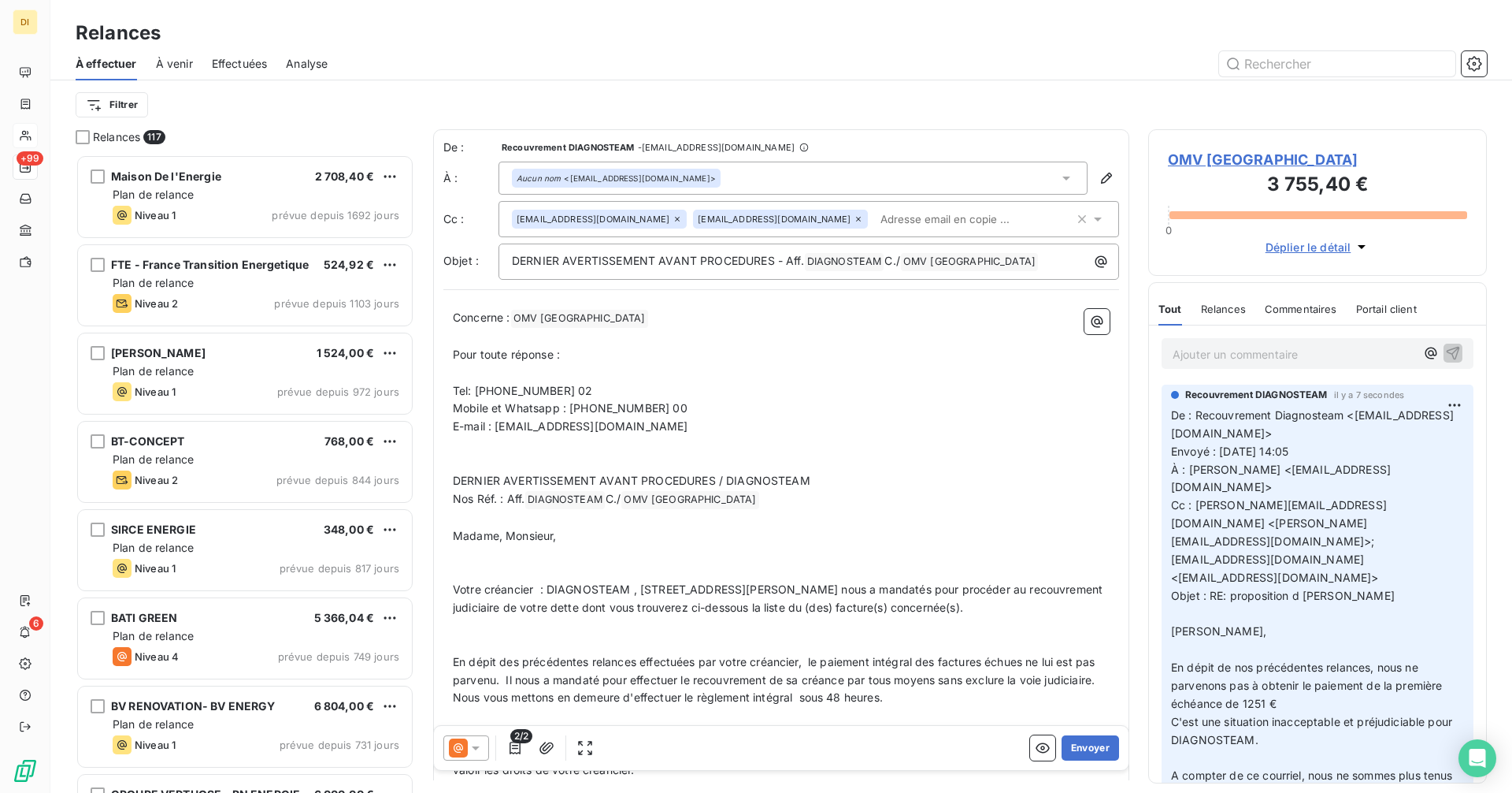
click at [456, 748] on icon at bounding box center [459, 748] width 10 height 10
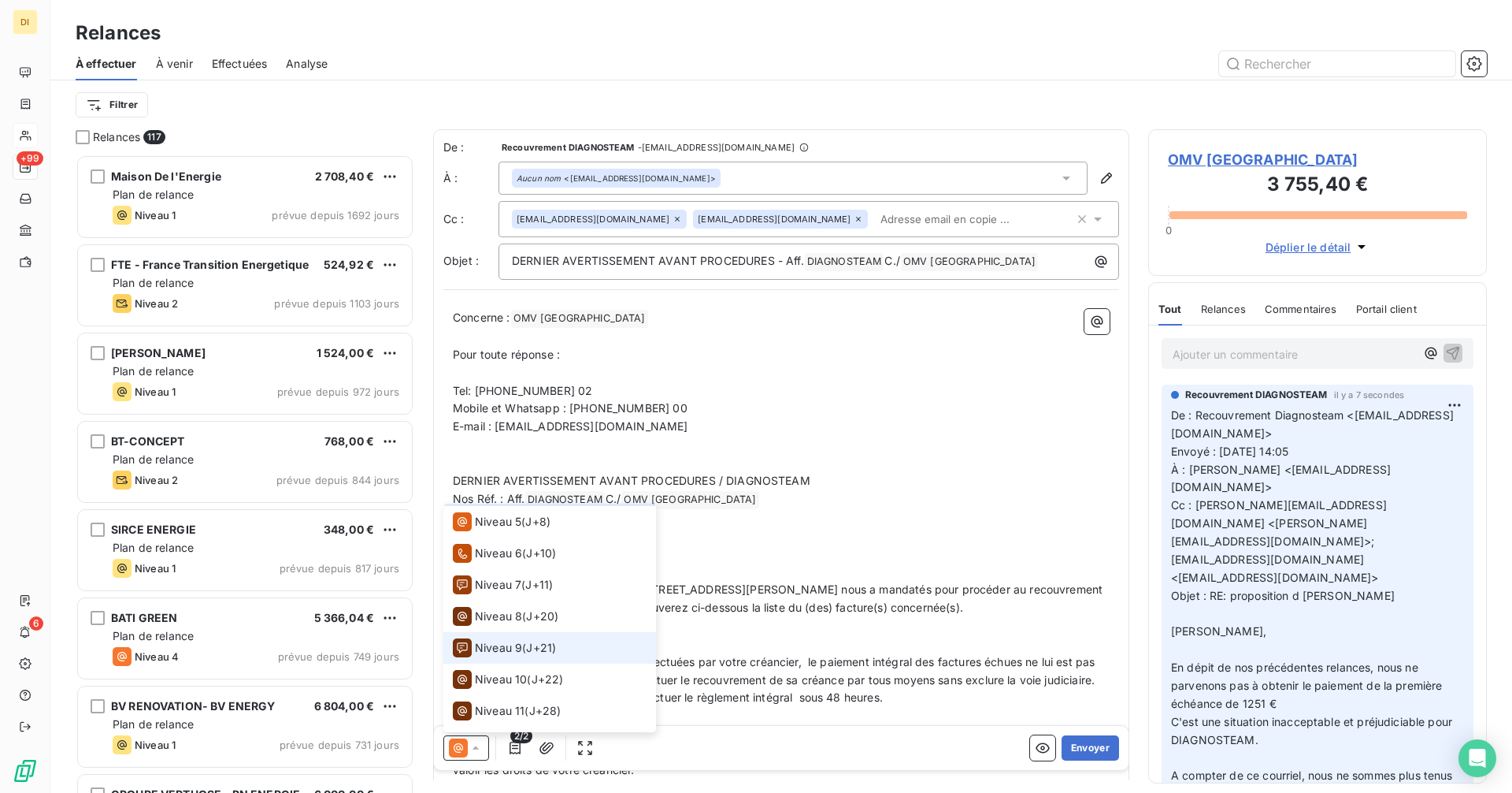
scroll to position [181, 0]
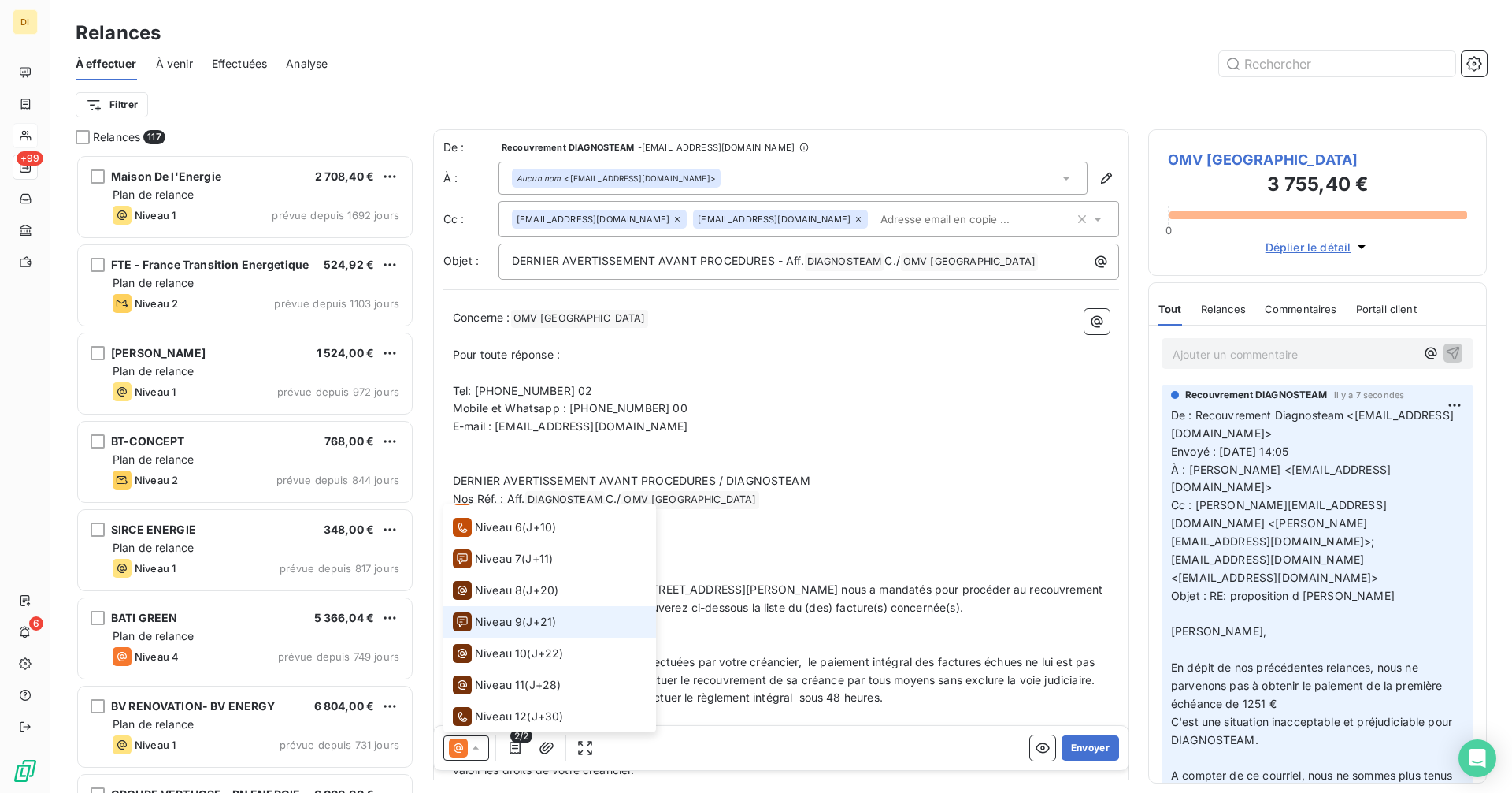
click at [503, 625] on span "Niveau 9" at bounding box center [498, 621] width 47 height 16
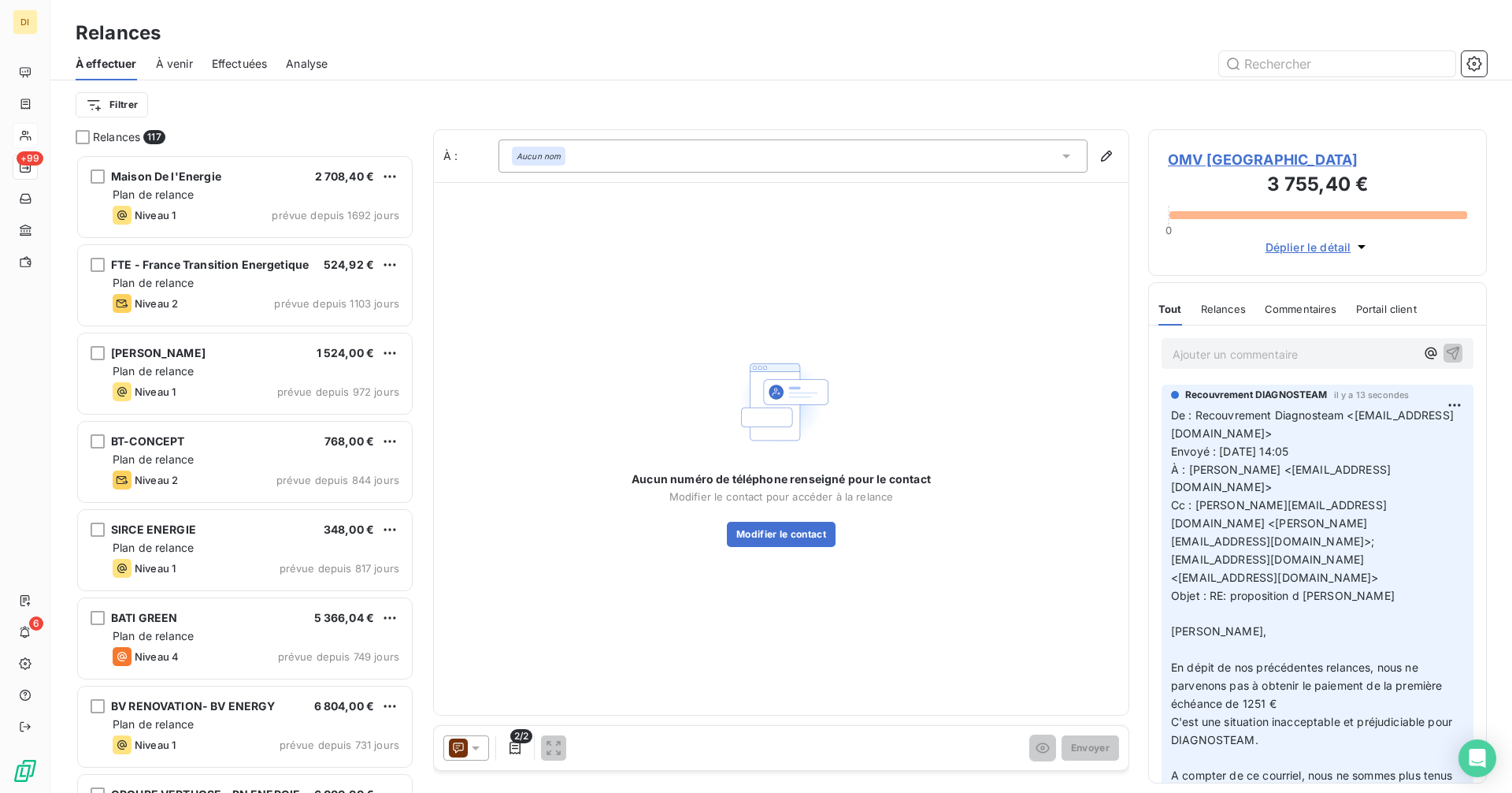
click at [713, 158] on div "Aucun nom" at bounding box center [793, 156] width 589 height 34
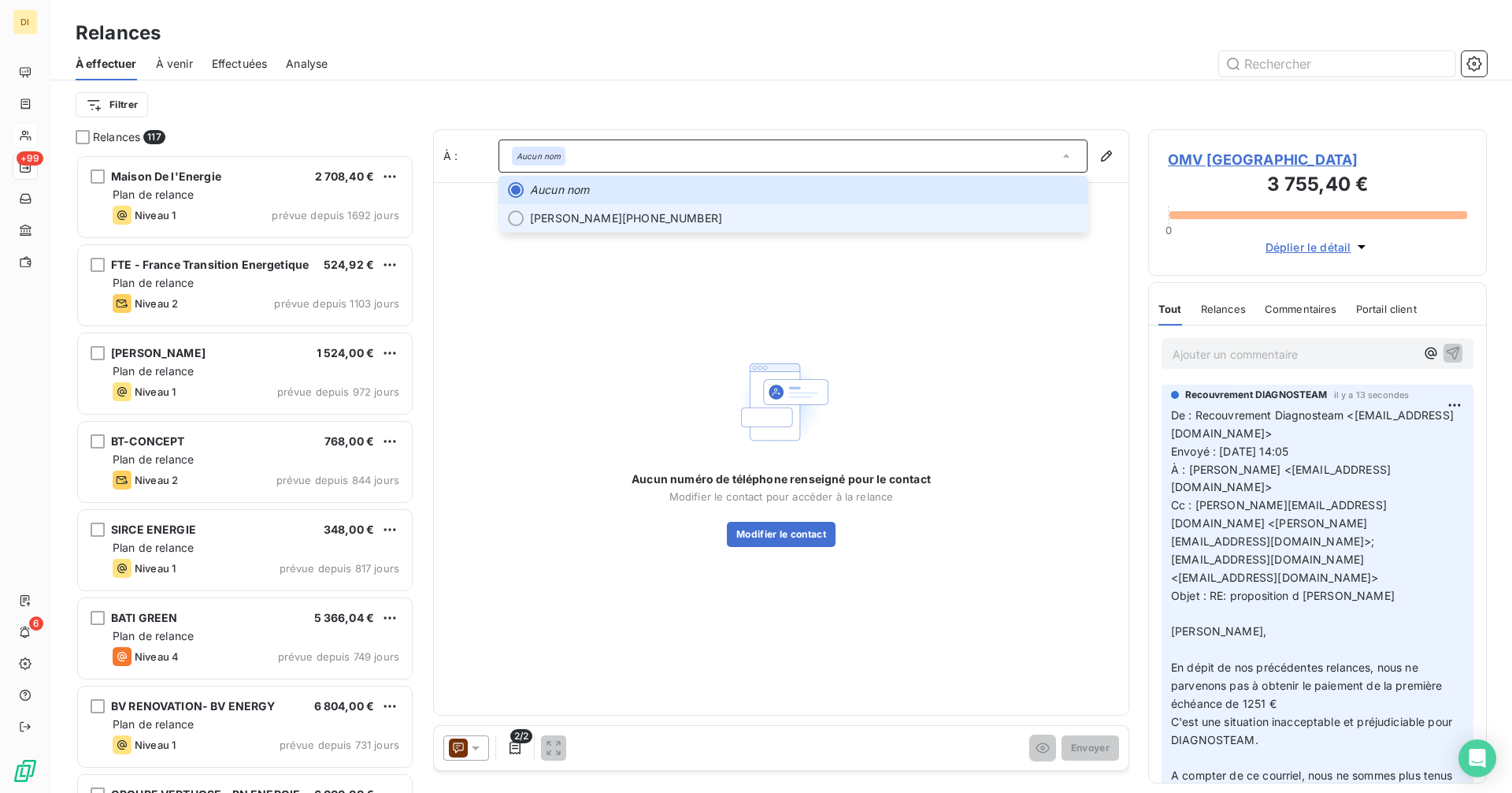
click at [696, 212] on span "[PERSON_NAME] [PHONE_NUMBER]" at bounding box center [803, 218] width 548 height 16
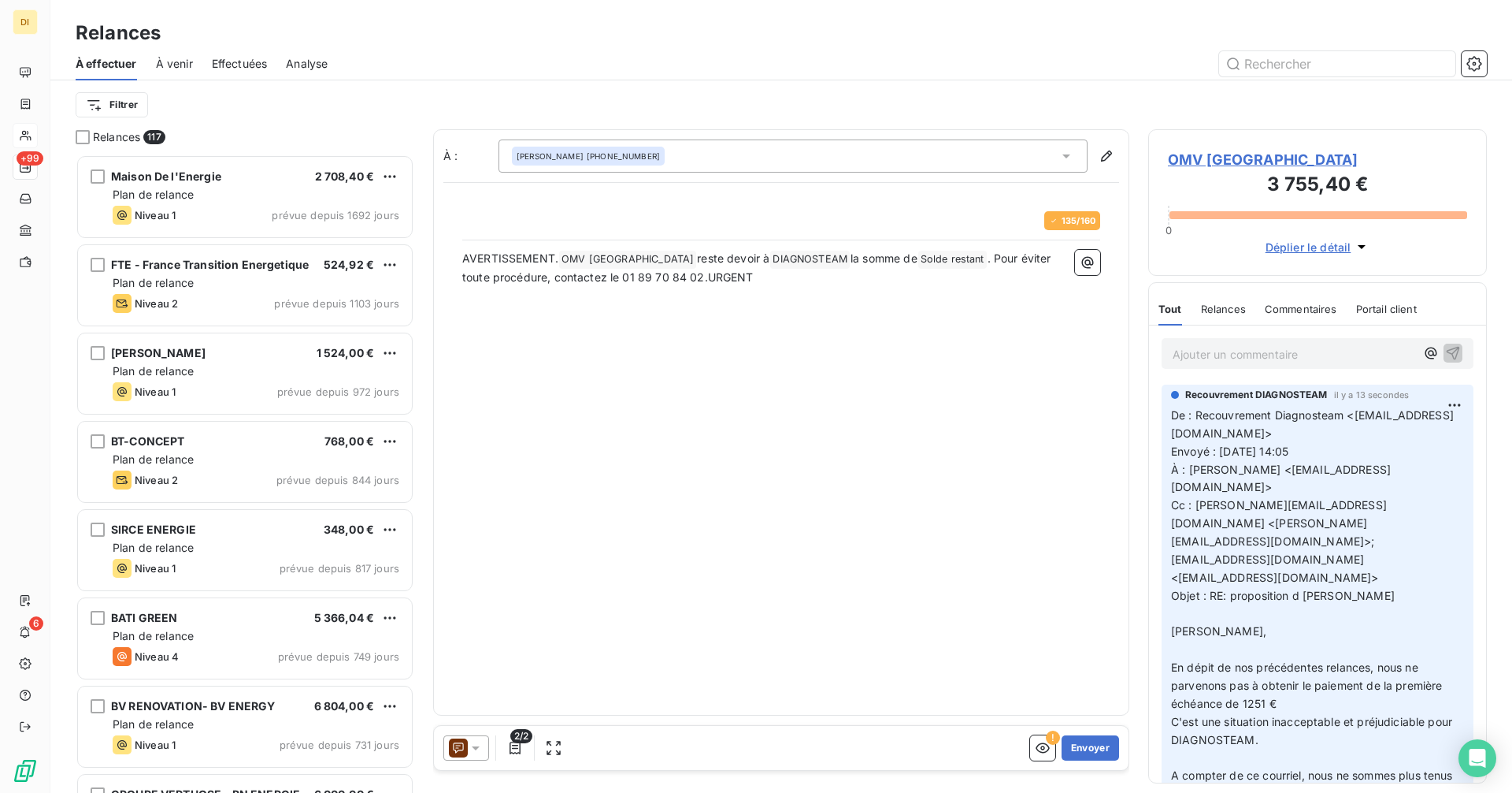
scroll to position [626, 327]
click at [1110, 751] on button "Envoyer" at bounding box center [1090, 748] width 57 height 26
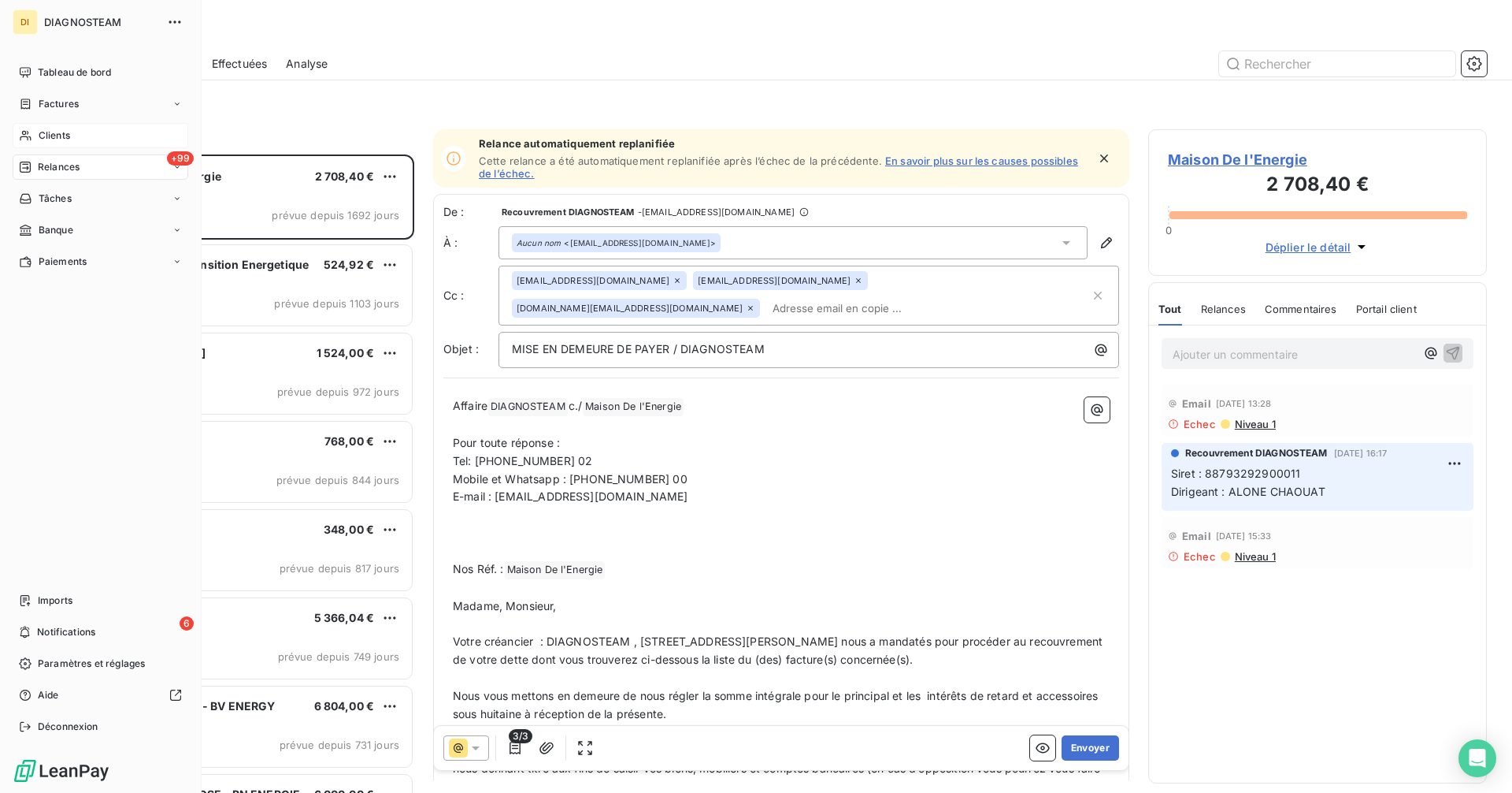
drag, startPoint x: 56, startPoint y: 130, endPoint x: 182, endPoint y: 125, distance: 126.1
click at [56, 130] on span "Clients" at bounding box center [54, 135] width 32 height 14
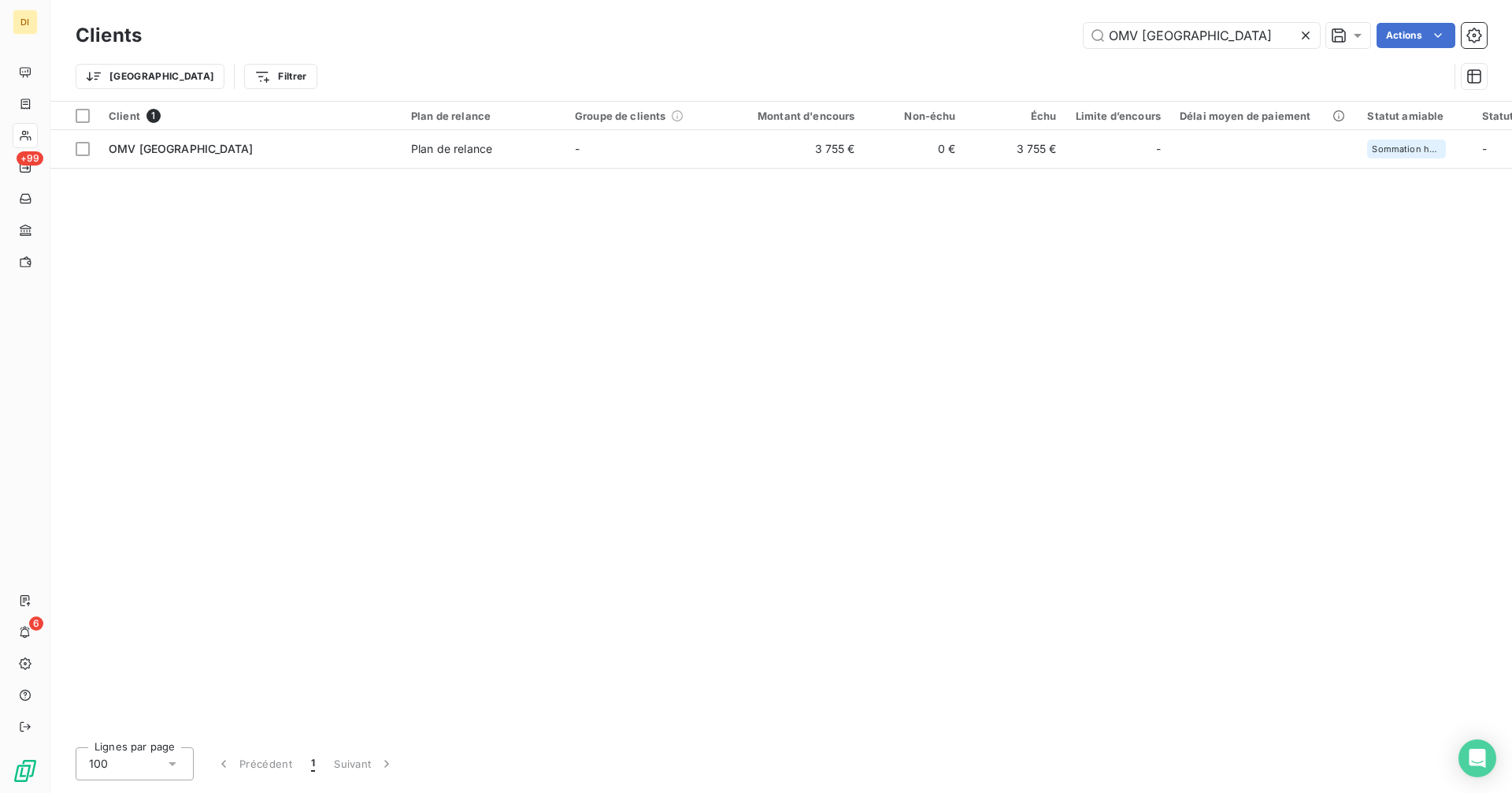
click at [1307, 32] on icon at bounding box center [1306, 36] width 16 height 16
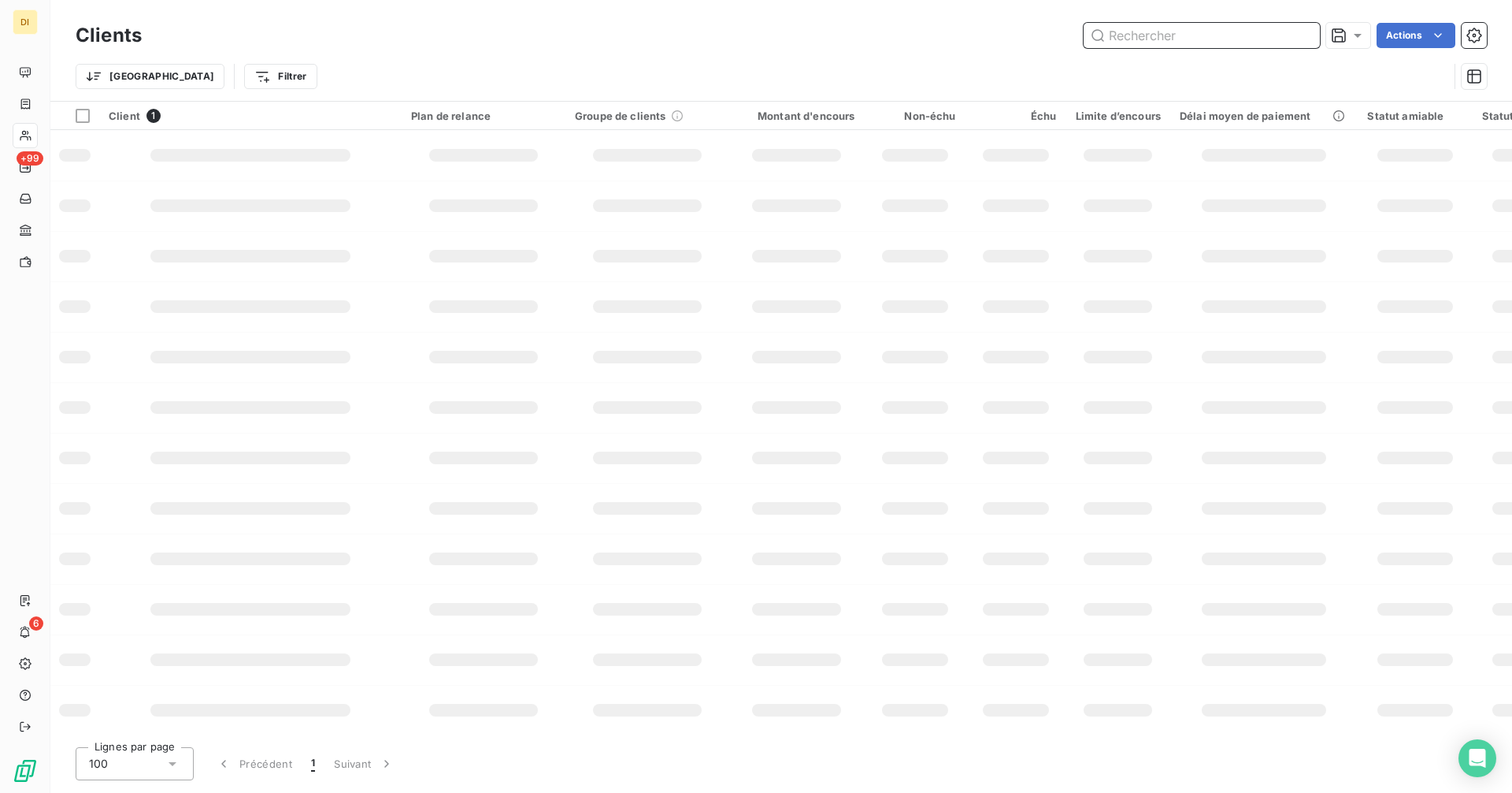
click at [1253, 34] on input "text" at bounding box center [1201, 36] width 236 height 26
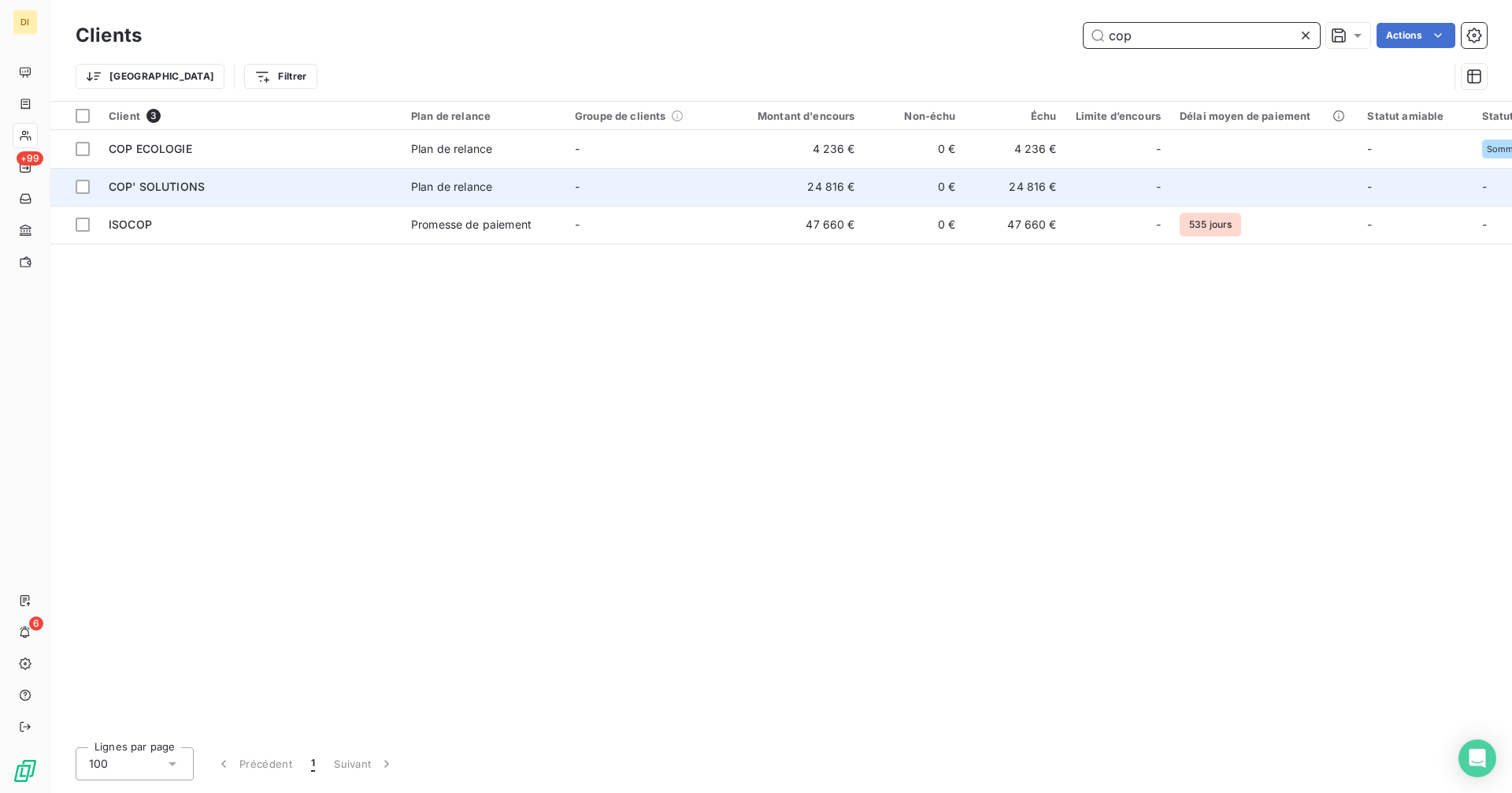
type input "cop"
click at [600, 181] on td "-" at bounding box center [647, 187] width 164 height 38
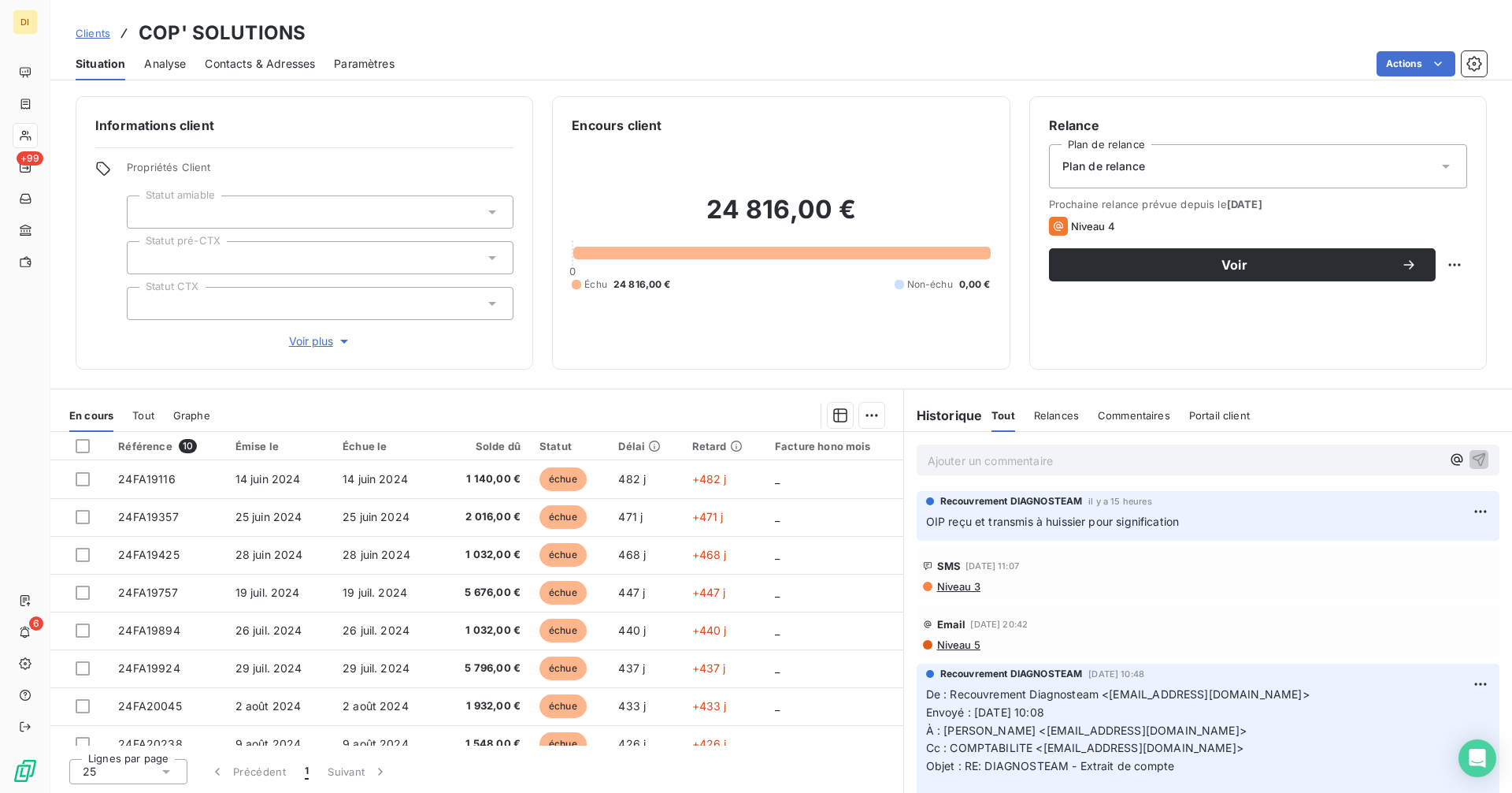
drag, startPoint x: 258, startPoint y: 70, endPoint x: 266, endPoint y: 75, distance: 9.4
click at [261, 72] on div "Contacts & Adresses" at bounding box center [260, 64] width 111 height 34
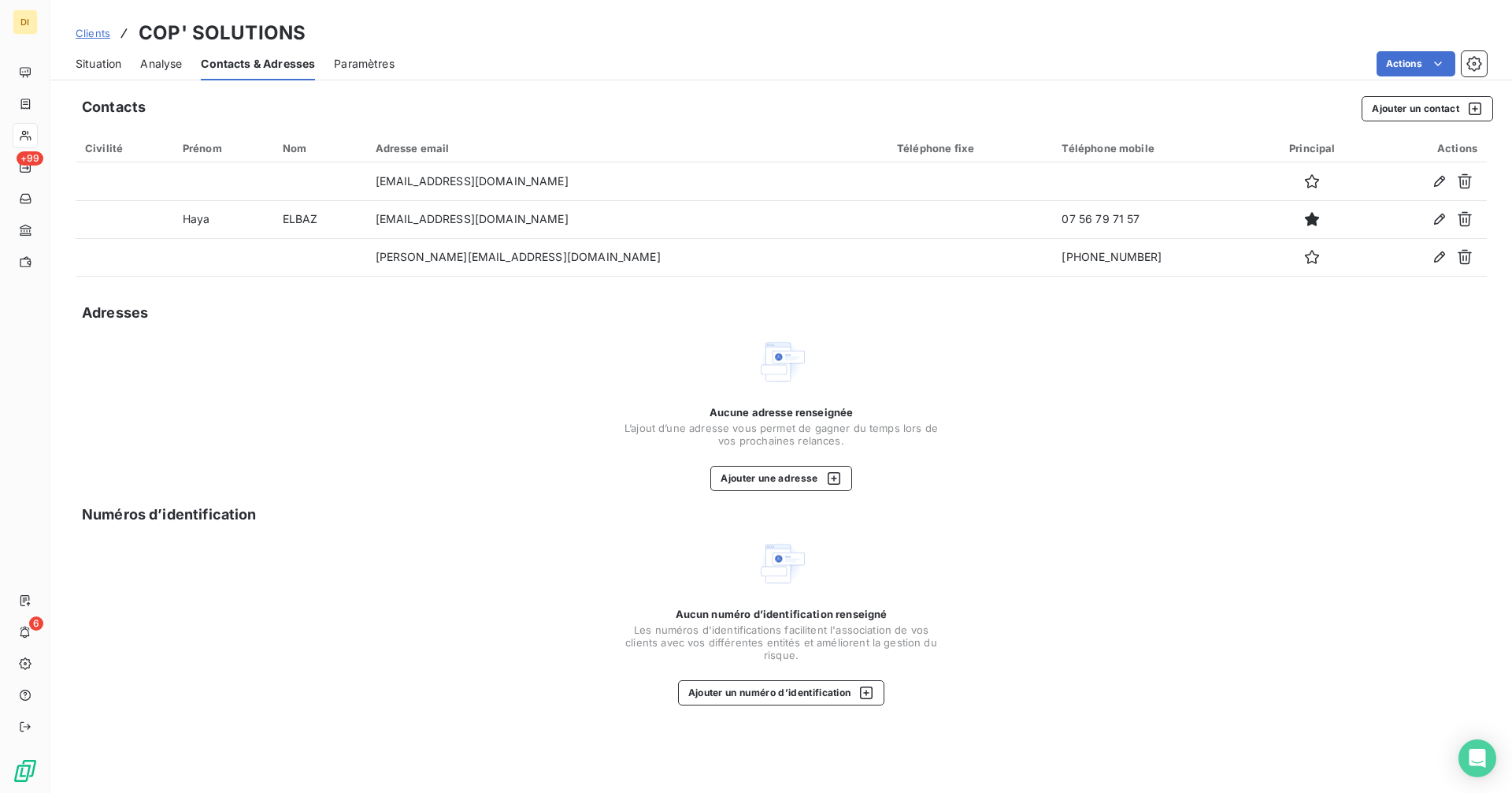
click at [99, 80] on div "Clients COP' SOLUTIONS Situation Analyse Contacts & Adresses Paramètres Actions…" at bounding box center [781, 396] width 1462 height 793
click at [99, 69] on span "Situation" at bounding box center [99, 64] width 45 height 16
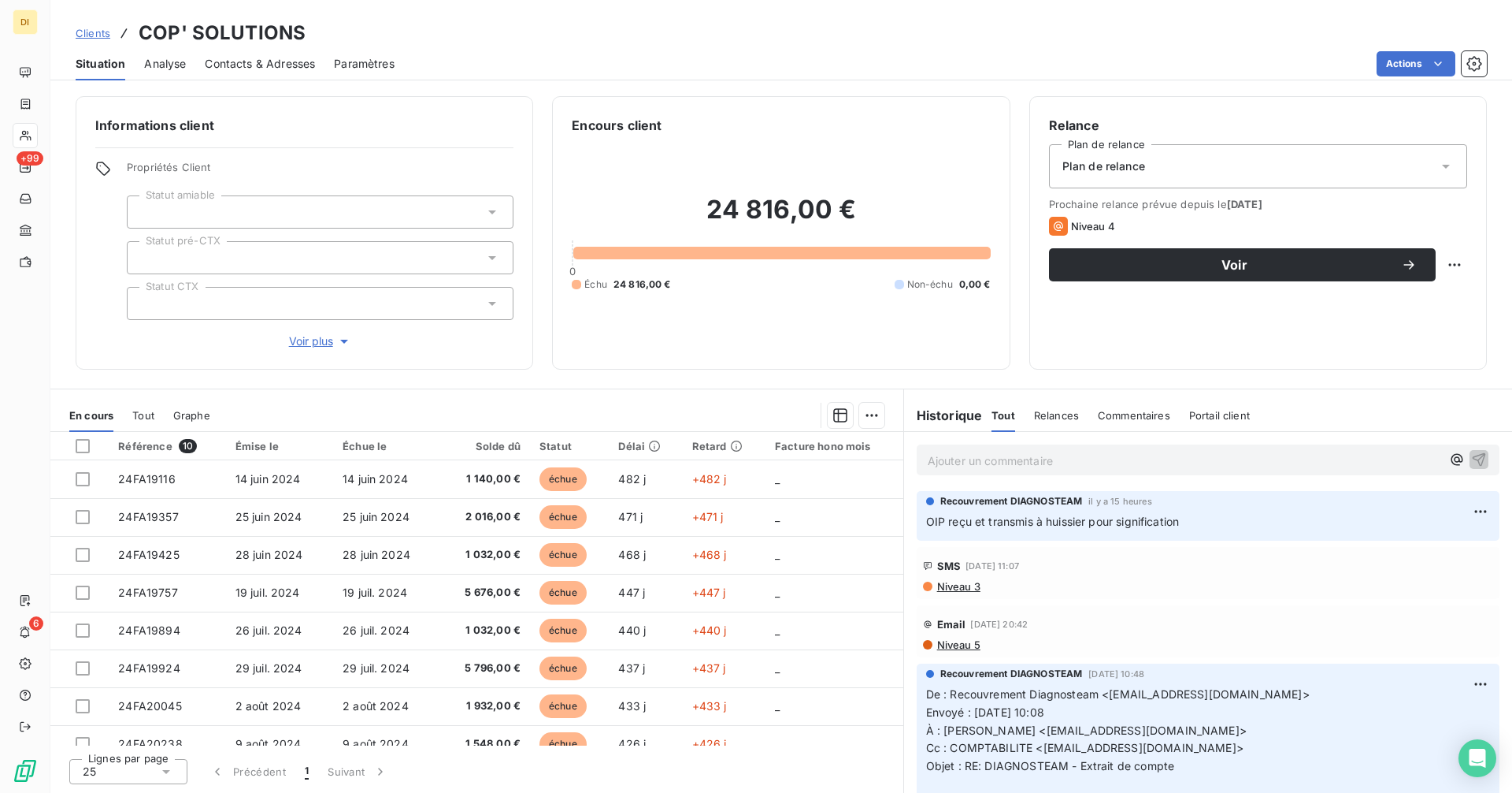
click at [1061, 459] on p "Ajouter un commentaire ﻿" at bounding box center [1184, 460] width 513 height 20
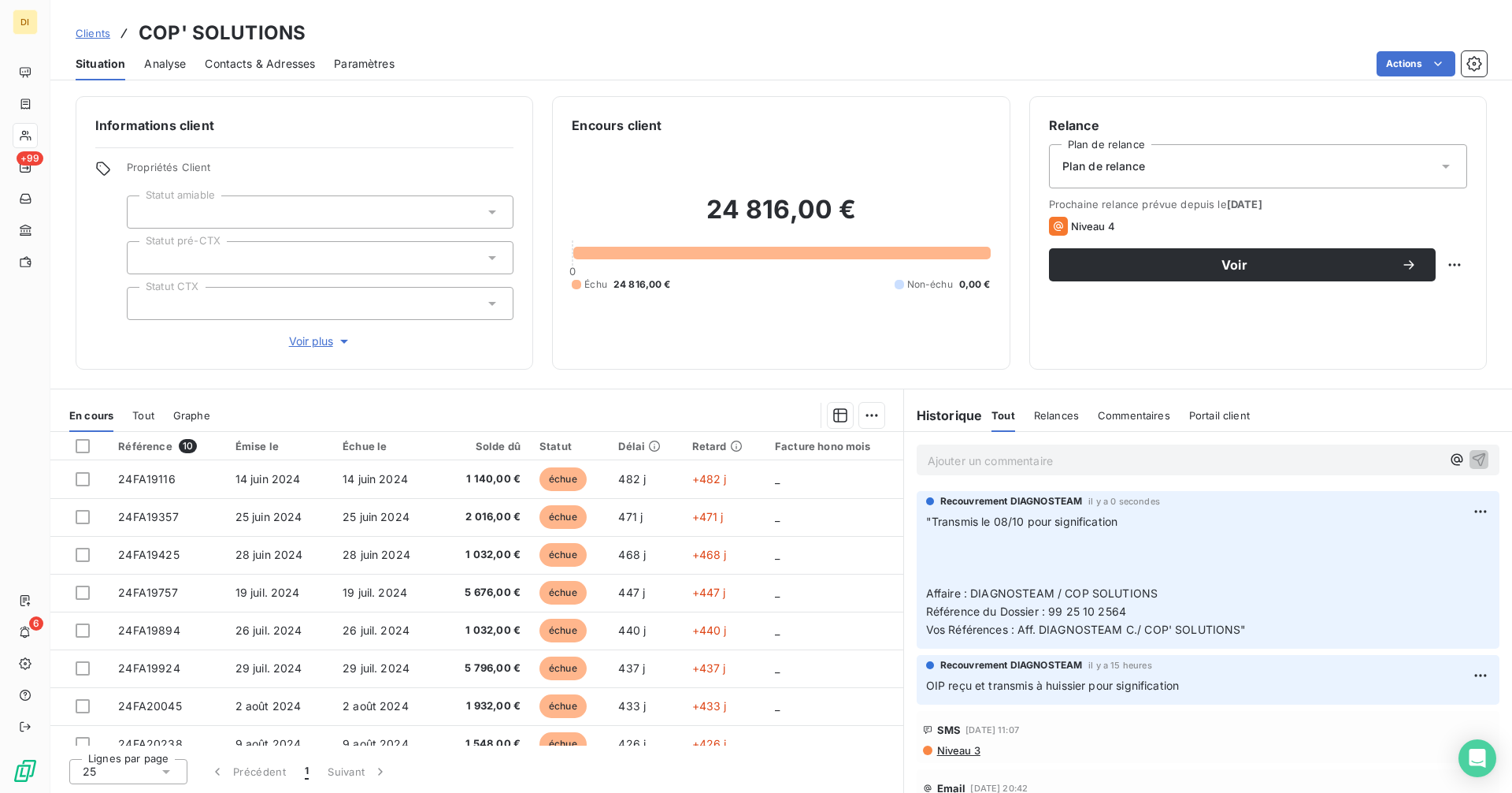
click at [240, 65] on span "Contacts & Adresses" at bounding box center [260, 64] width 111 height 16
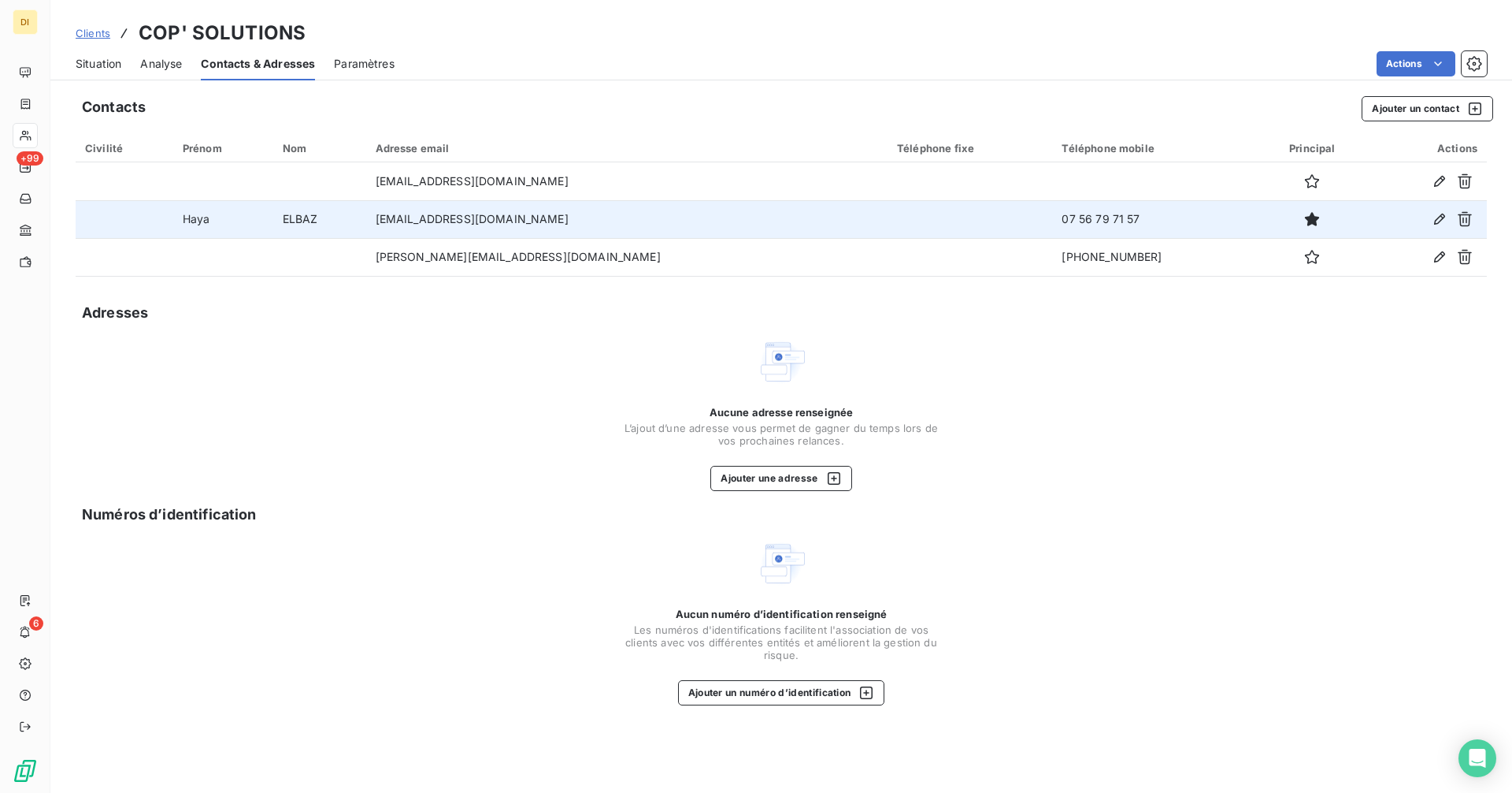
click at [1052, 220] on td "07 56 79 71 57" at bounding box center [1154, 219] width 204 height 38
copy tr "07 56 79 71 57"
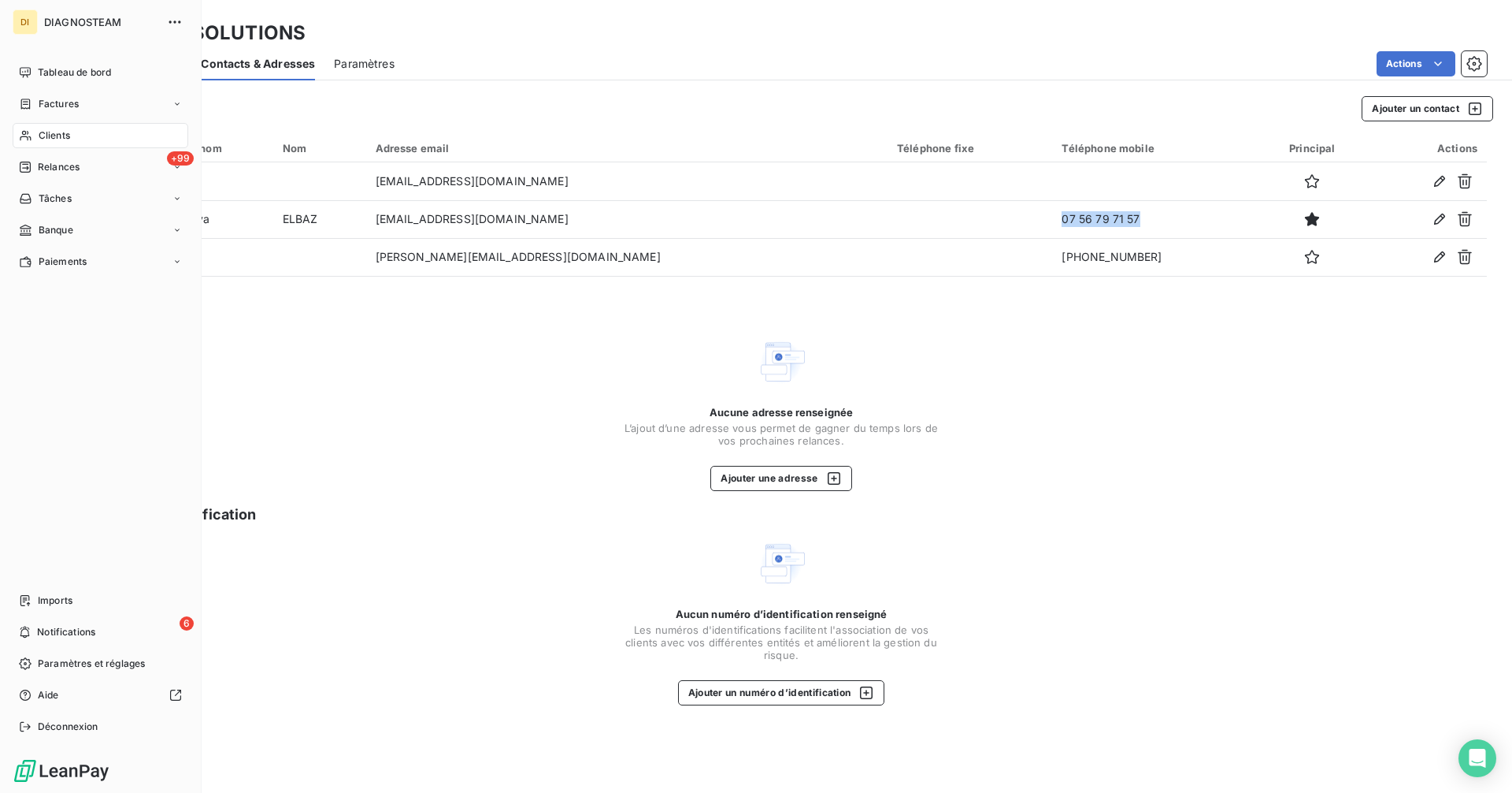
click at [75, 139] on div "Clients" at bounding box center [101, 135] width 176 height 26
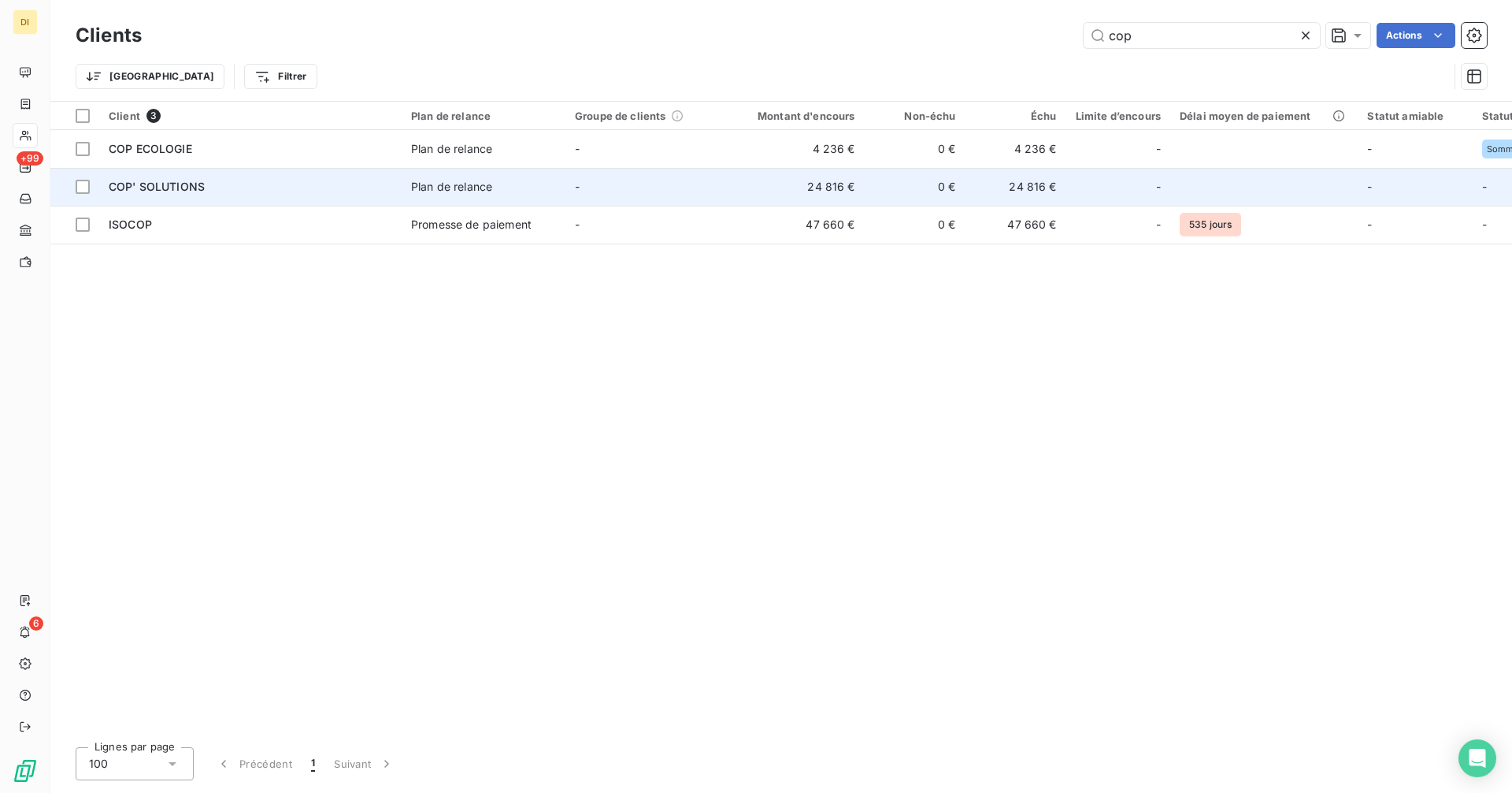
click at [164, 197] on td "COP' SOLUTIONS" at bounding box center [251, 187] width 302 height 38
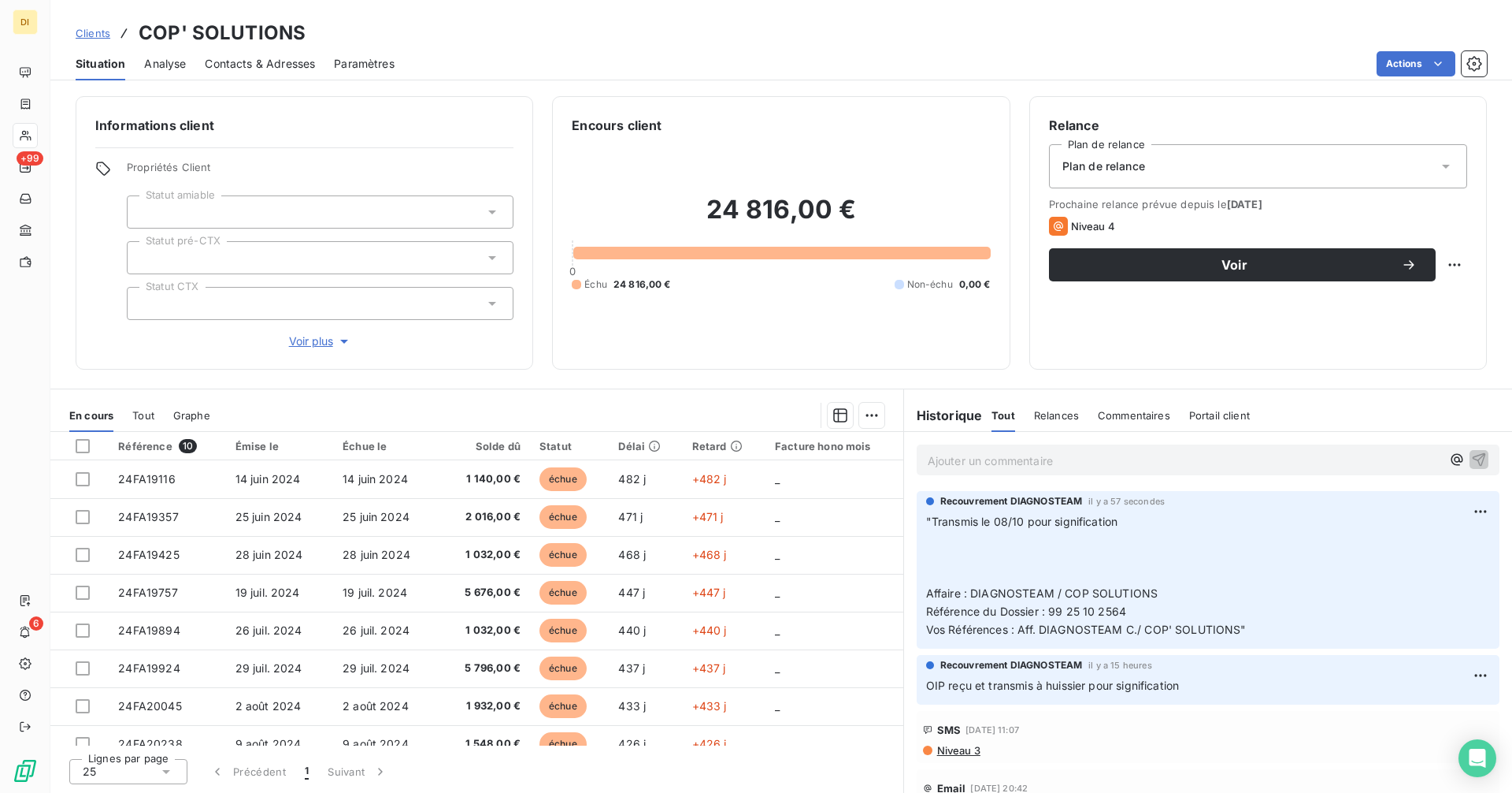
click at [259, 72] on div "Contacts & Adresses" at bounding box center [260, 64] width 111 height 34
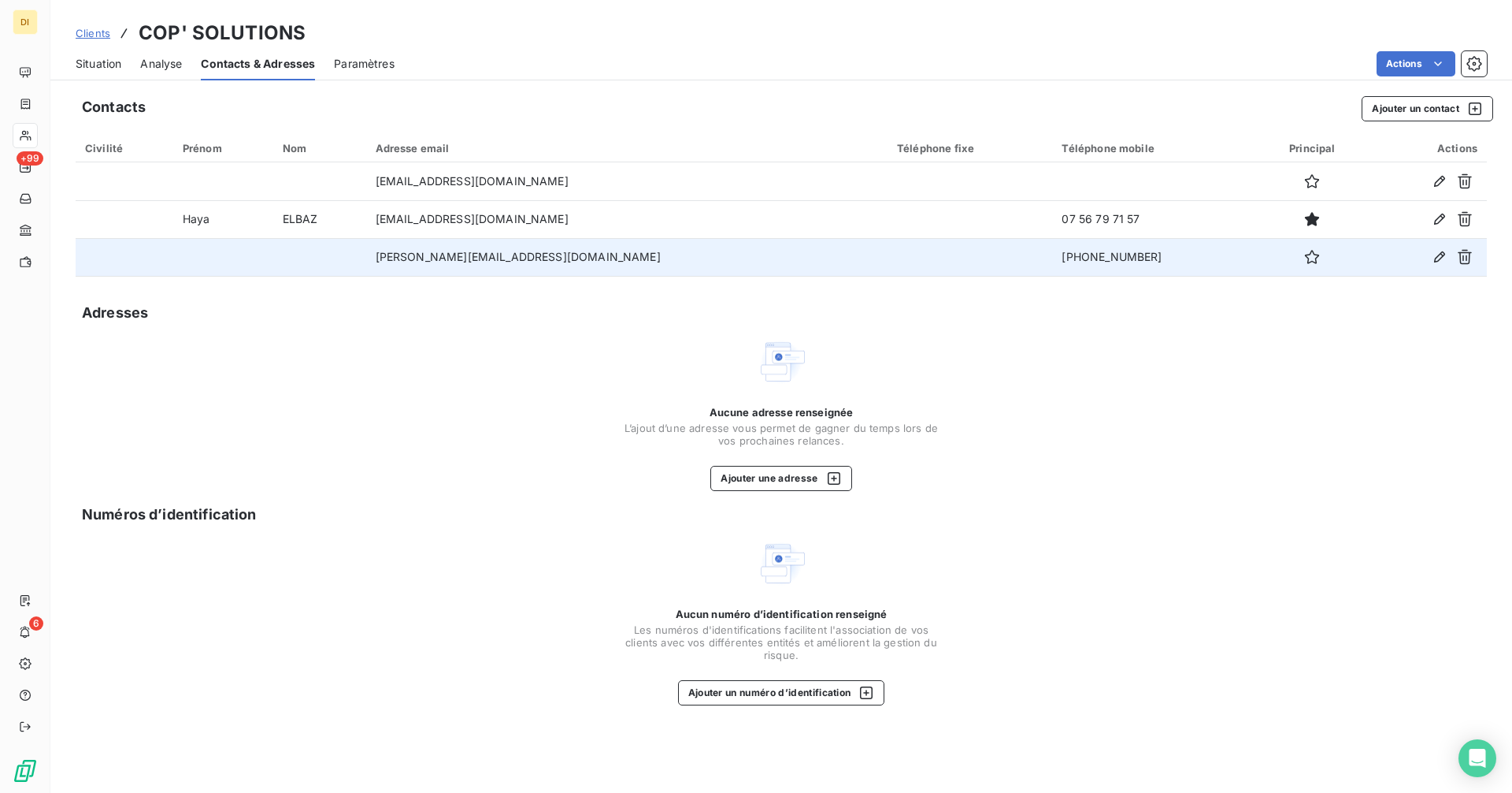
click at [1052, 255] on td "[PHONE_NUMBER]" at bounding box center [1154, 257] width 204 height 38
copy tr "[PHONE_NUMBER]"
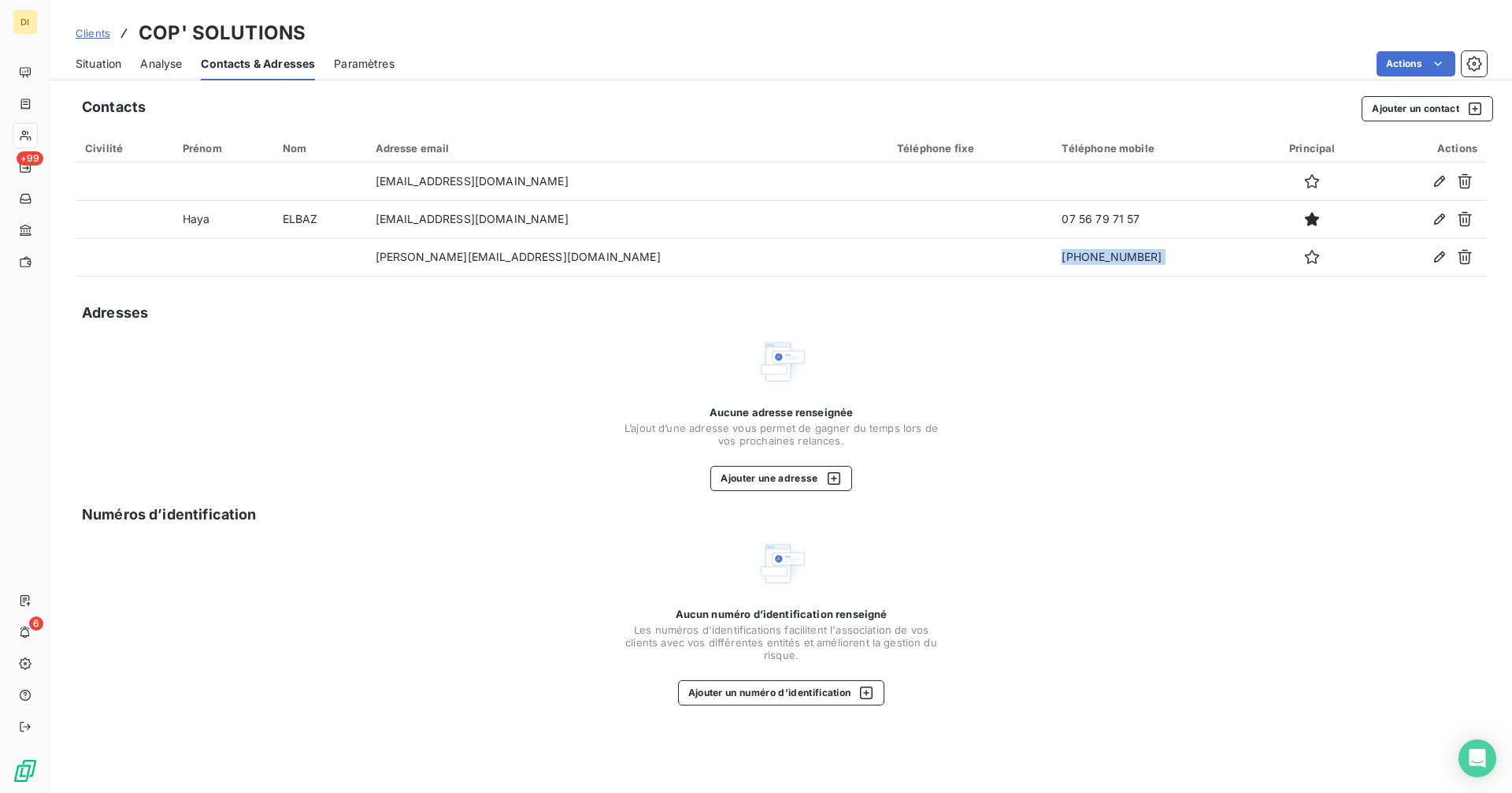
click at [96, 68] on span "Situation" at bounding box center [99, 64] width 45 height 16
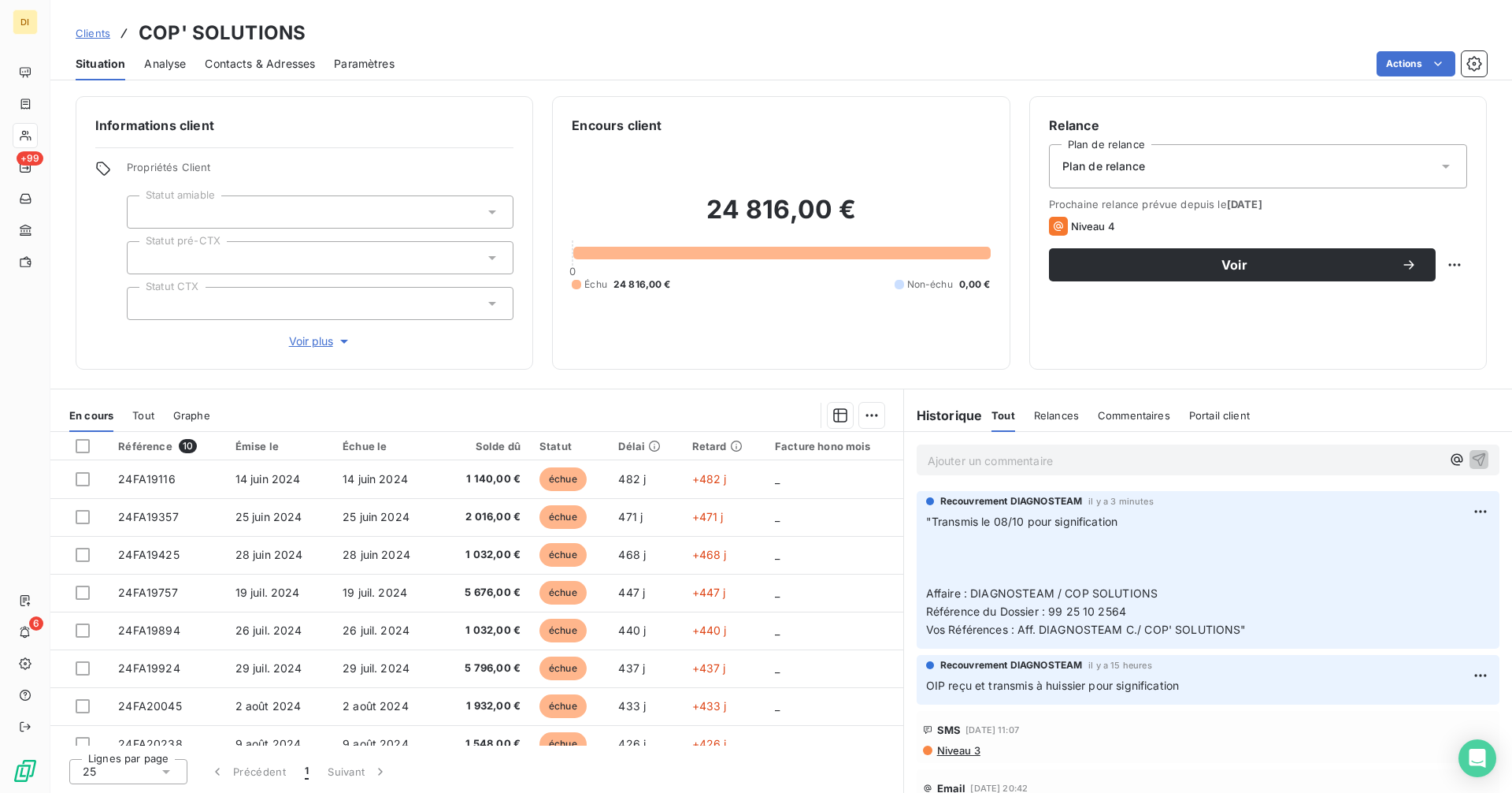
click at [1082, 575] on p ""Transmis le 08/10 pour signification ﻿ ﻿ Affaire : DIAGNOSTEAM / COP SOLUTIONS…" at bounding box center [1207, 576] width 564 height 126
